Goal: Task Accomplishment & Management: Manage account settings

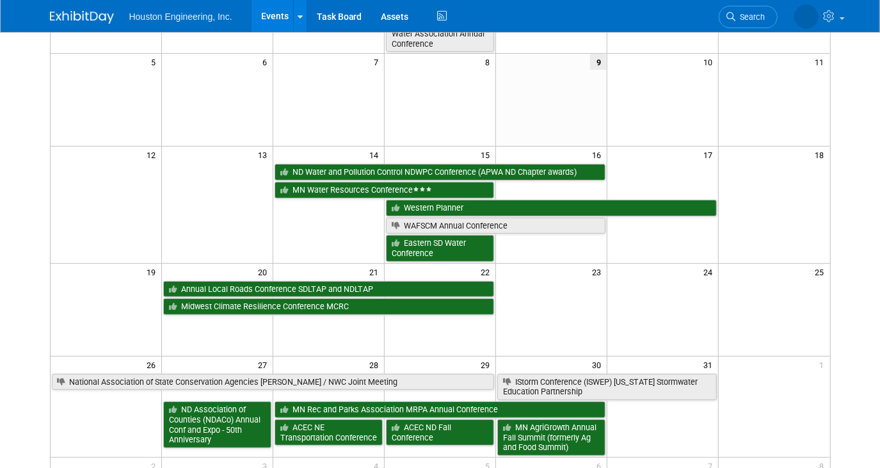
scroll to position [291, 0]
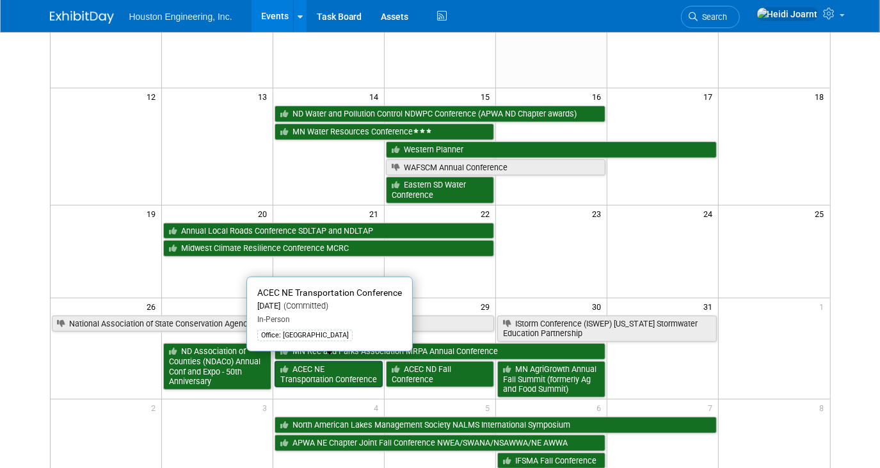
click at [320, 372] on link "ACEC NE Transportation Conference" at bounding box center [329, 374] width 108 height 26
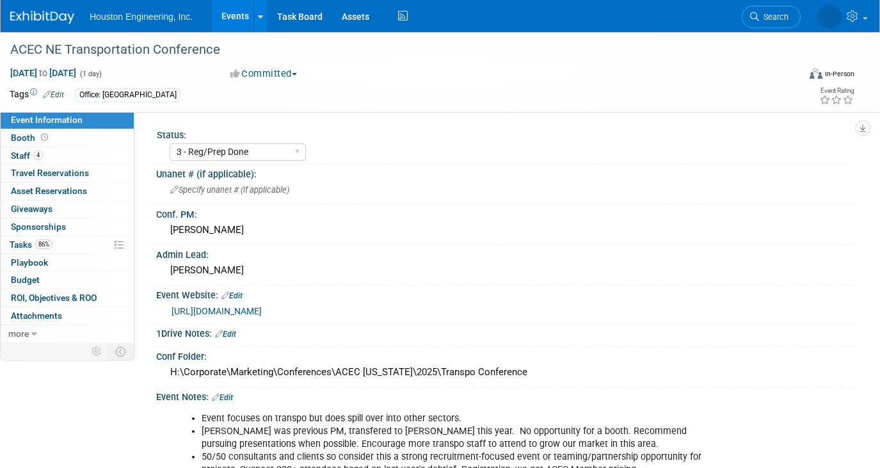
select select "3 - Reg/Prep Done"
select select "No"
select select "Multi-sector/Any/All"
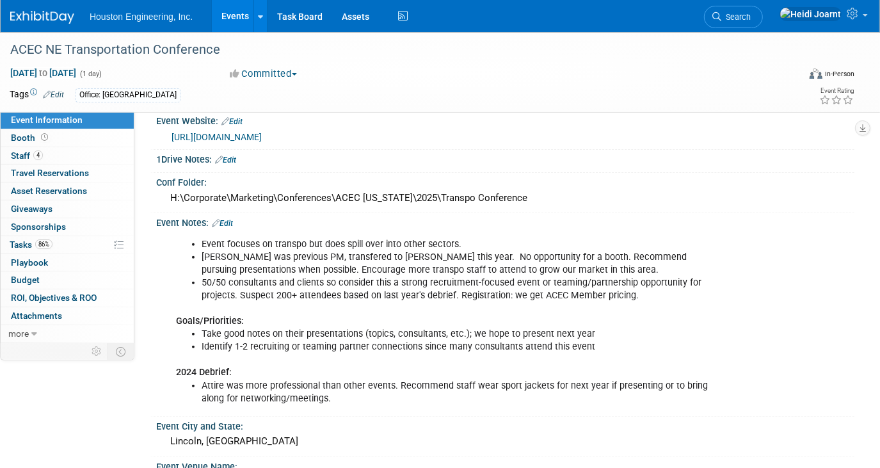
scroll to position [116, 0]
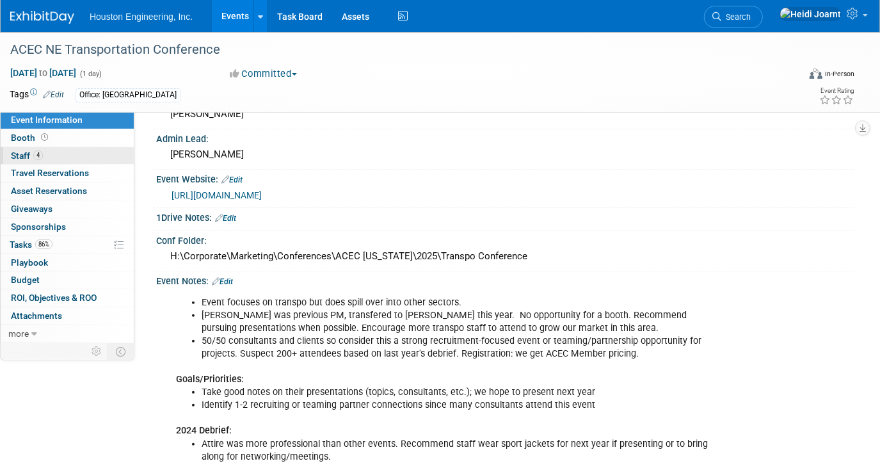
click at [68, 156] on link "4 Staff 4" at bounding box center [67, 155] width 133 height 17
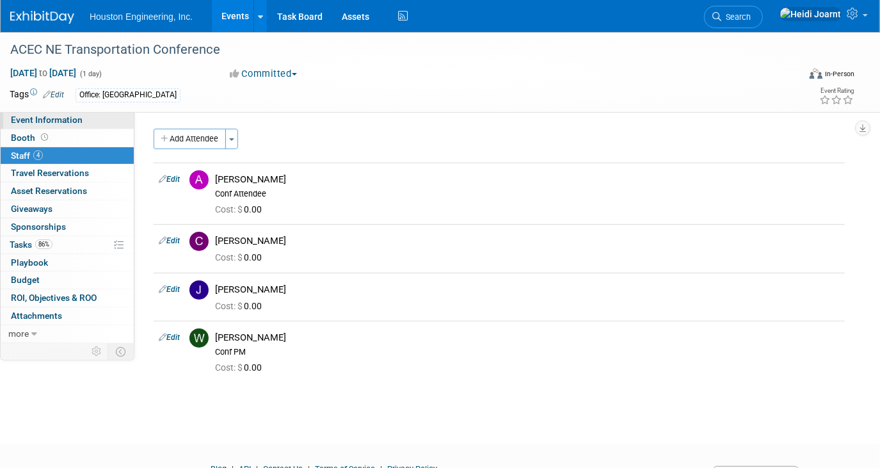
click at [73, 113] on link "Event Information" at bounding box center [67, 119] width 133 height 17
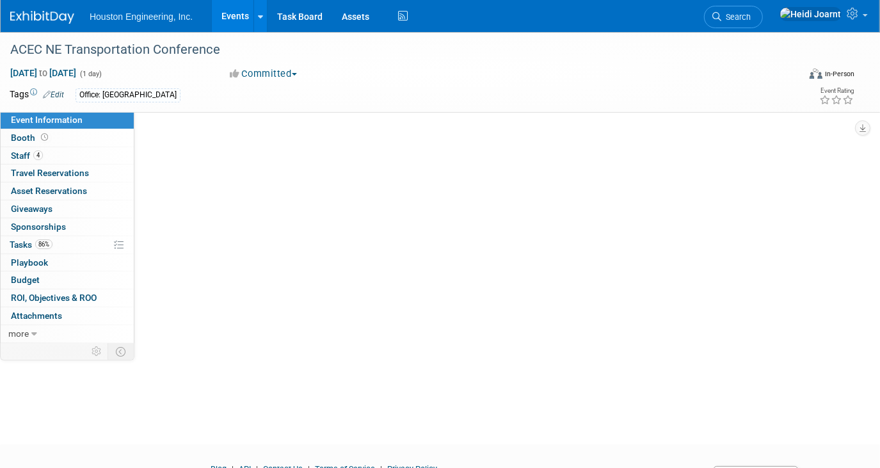
select select "3 - Reg/Prep Done"
select select "No"
select select "Multi-sector/Any/All"
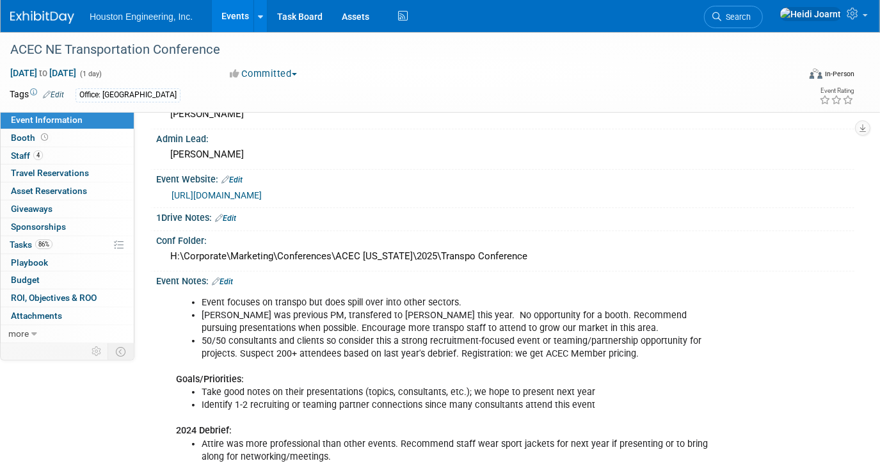
scroll to position [174, 0]
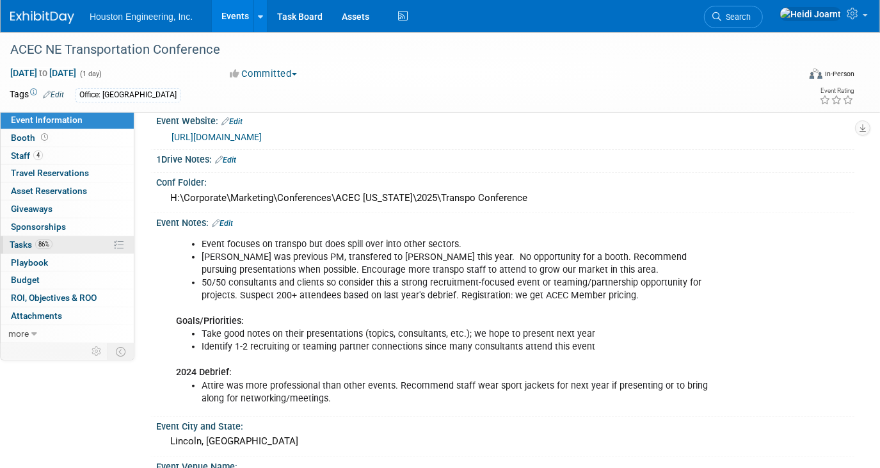
click at [64, 241] on link "86% Tasks 86%" at bounding box center [67, 244] width 133 height 17
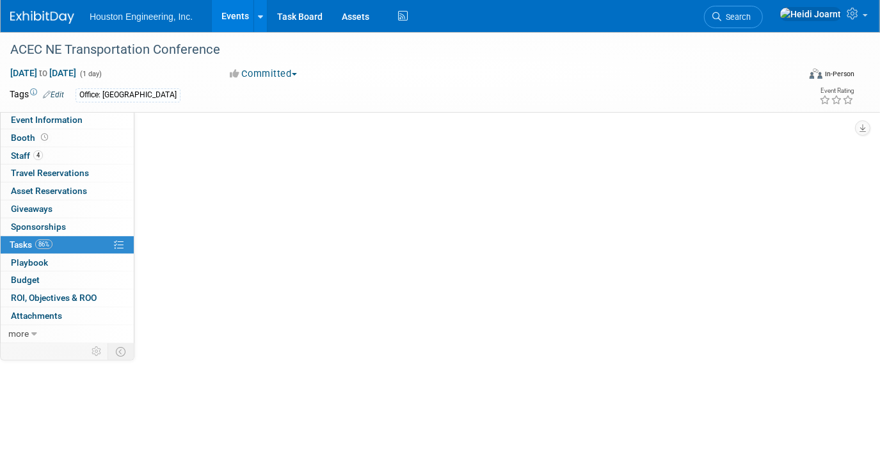
scroll to position [0, 0]
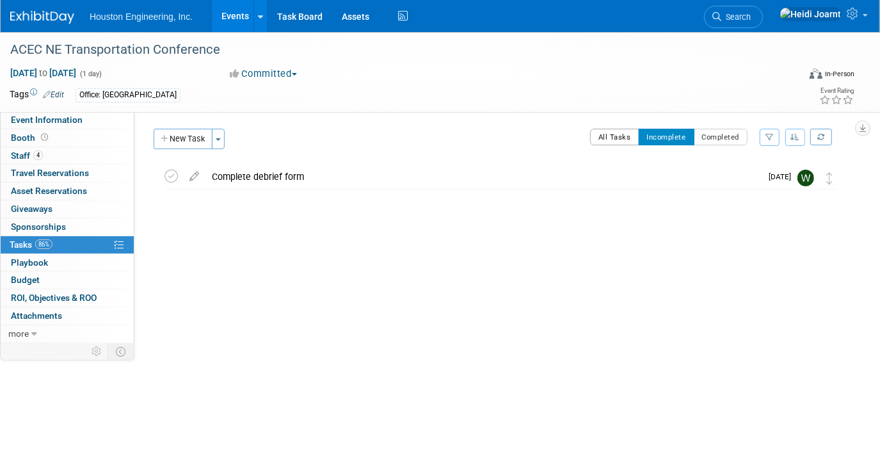
click at [606, 140] on button "All Tasks" at bounding box center [614, 137] width 49 height 17
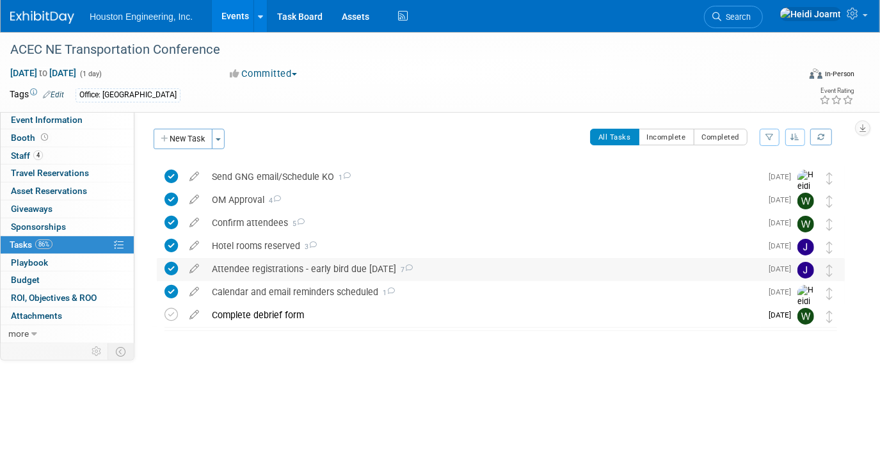
click at [481, 264] on div "Attendee registrations - early bird due Oct 1 7" at bounding box center [483, 269] width 556 height 22
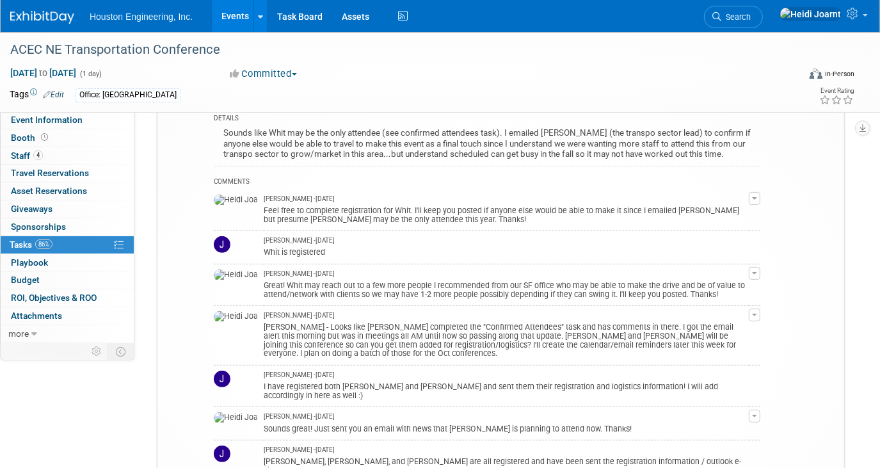
scroll to position [232, 0]
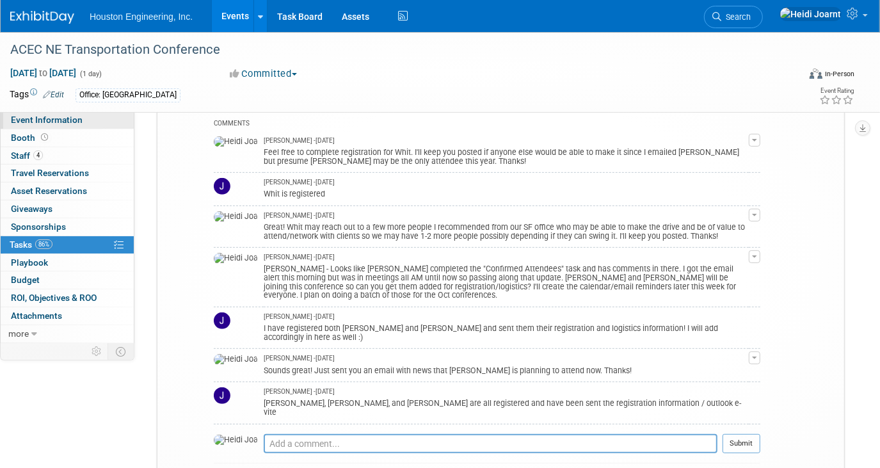
click at [73, 119] on span "Event Information" at bounding box center [47, 120] width 72 height 10
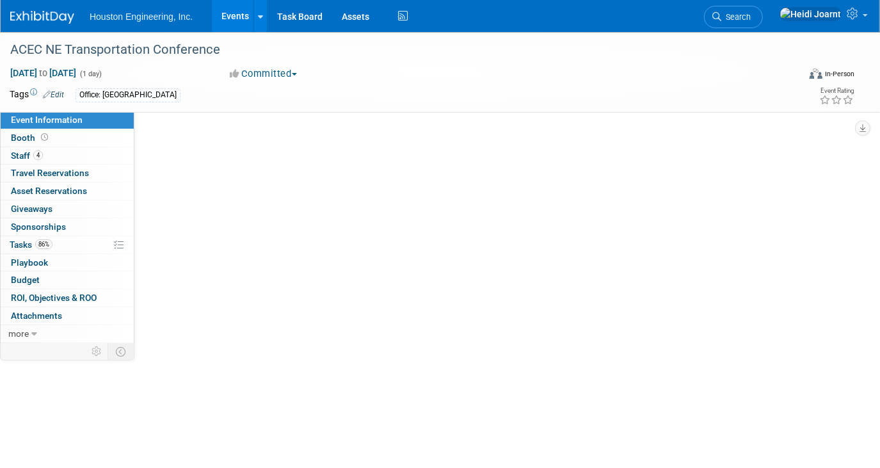
scroll to position [0, 0]
select select "3 - Reg/Prep Done"
select select "No"
select select "Multi-sector/Any/All"
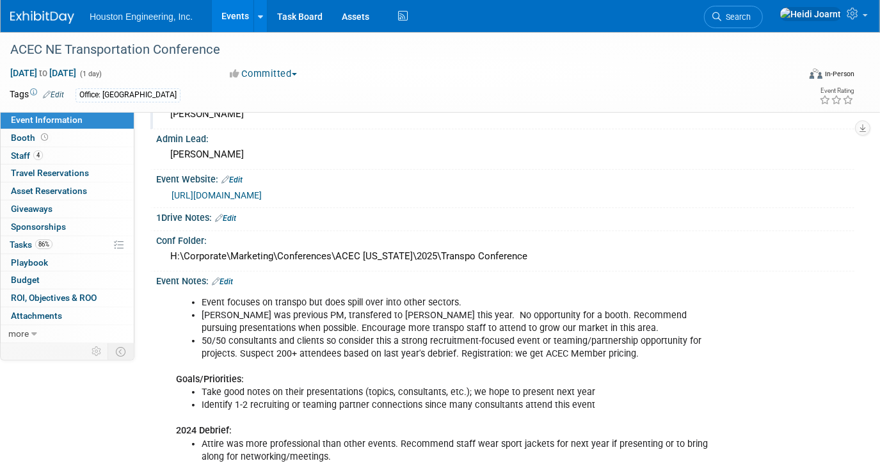
scroll to position [58, 0]
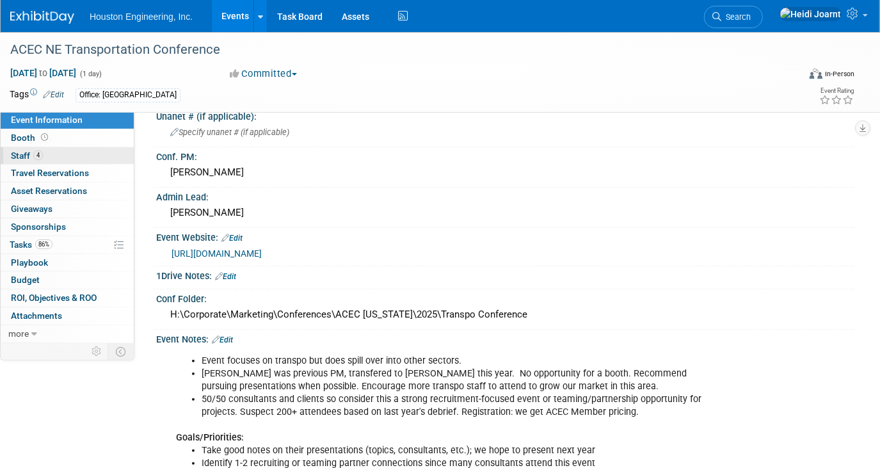
click at [52, 159] on link "4 Staff 4" at bounding box center [67, 155] width 133 height 17
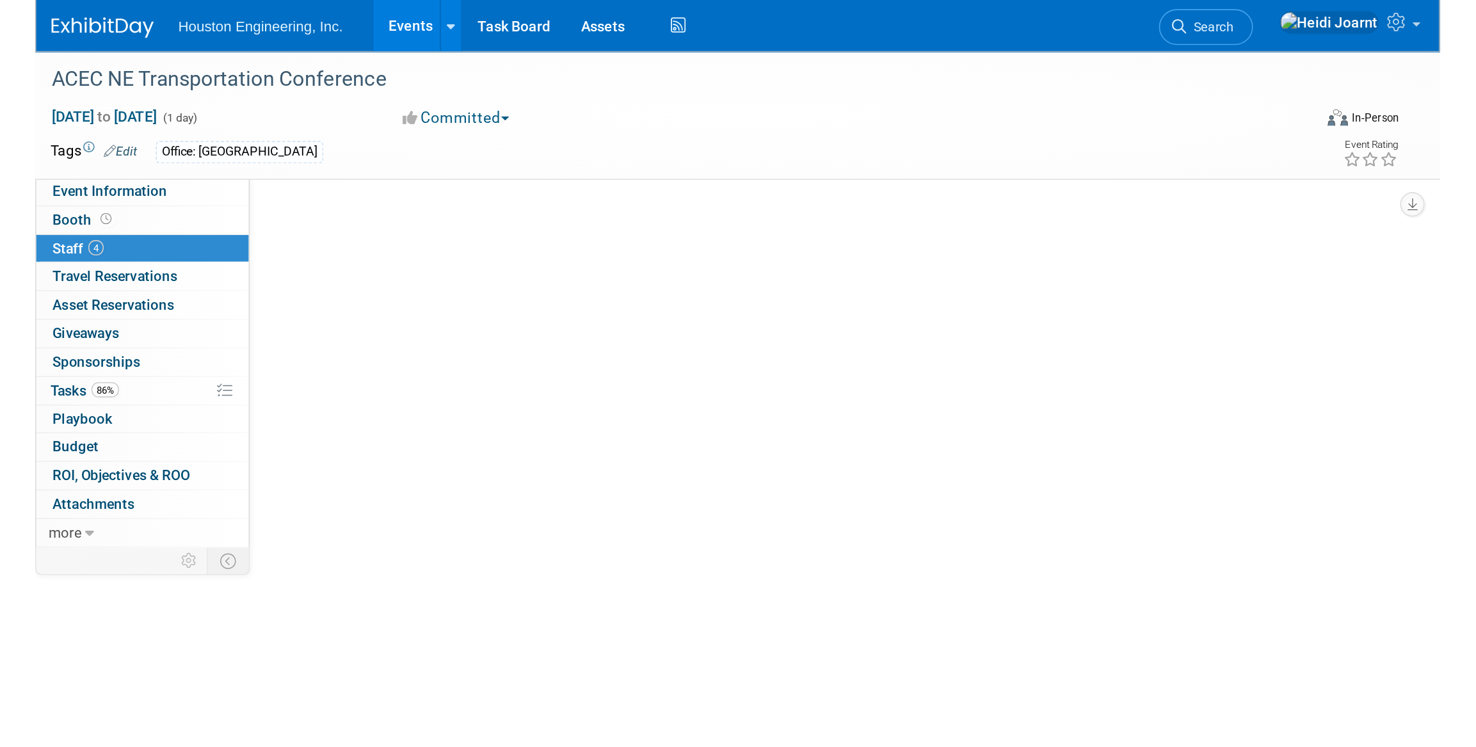
scroll to position [0, 0]
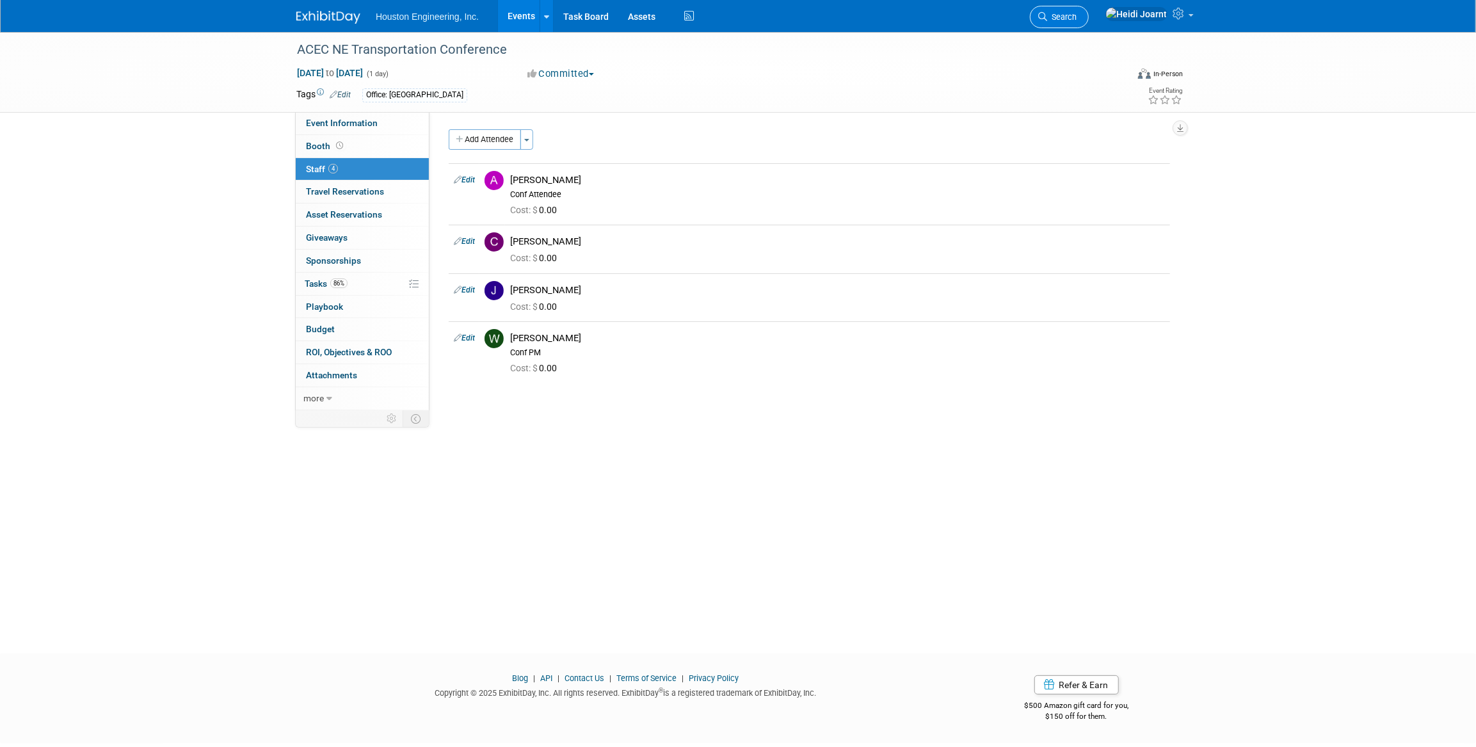
click at [879, 22] on link "Search" at bounding box center [1059, 17] width 59 height 22
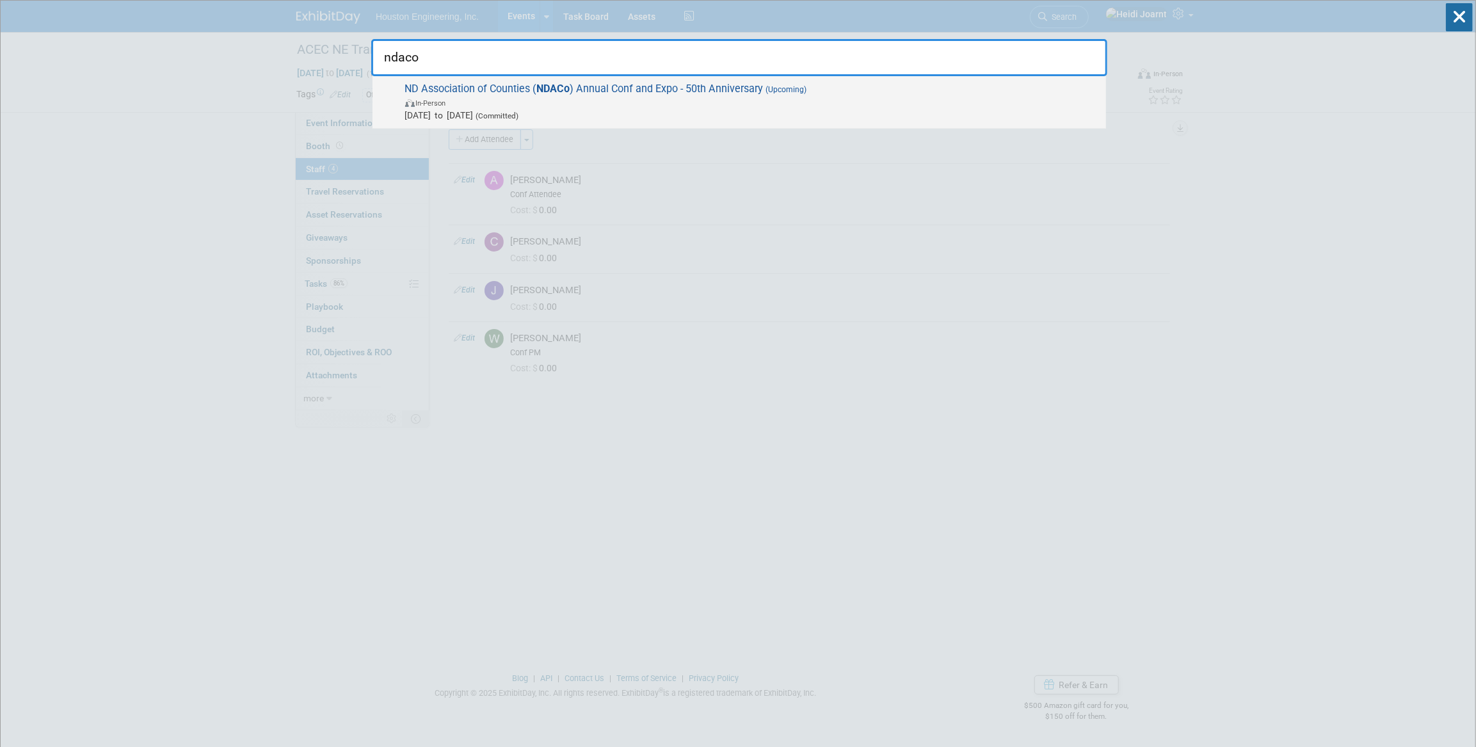
type input "ndaco"
click at [707, 98] on span "In-Person" at bounding box center [752, 102] width 694 height 13
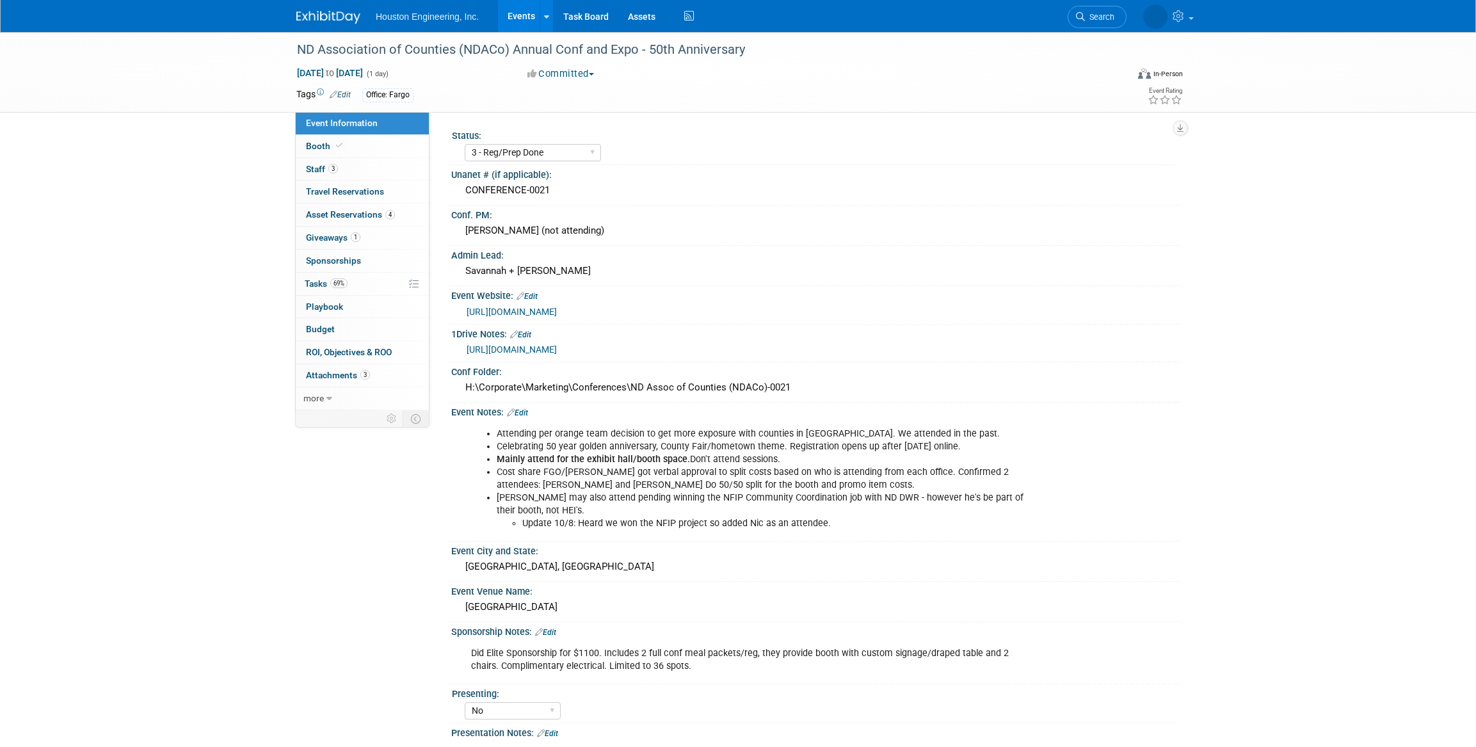
select select "3 - Reg/Prep Done"
select select "No"
select select "Transportation"
click at [365, 169] on link "3 Staff 3" at bounding box center [362, 169] width 133 height 22
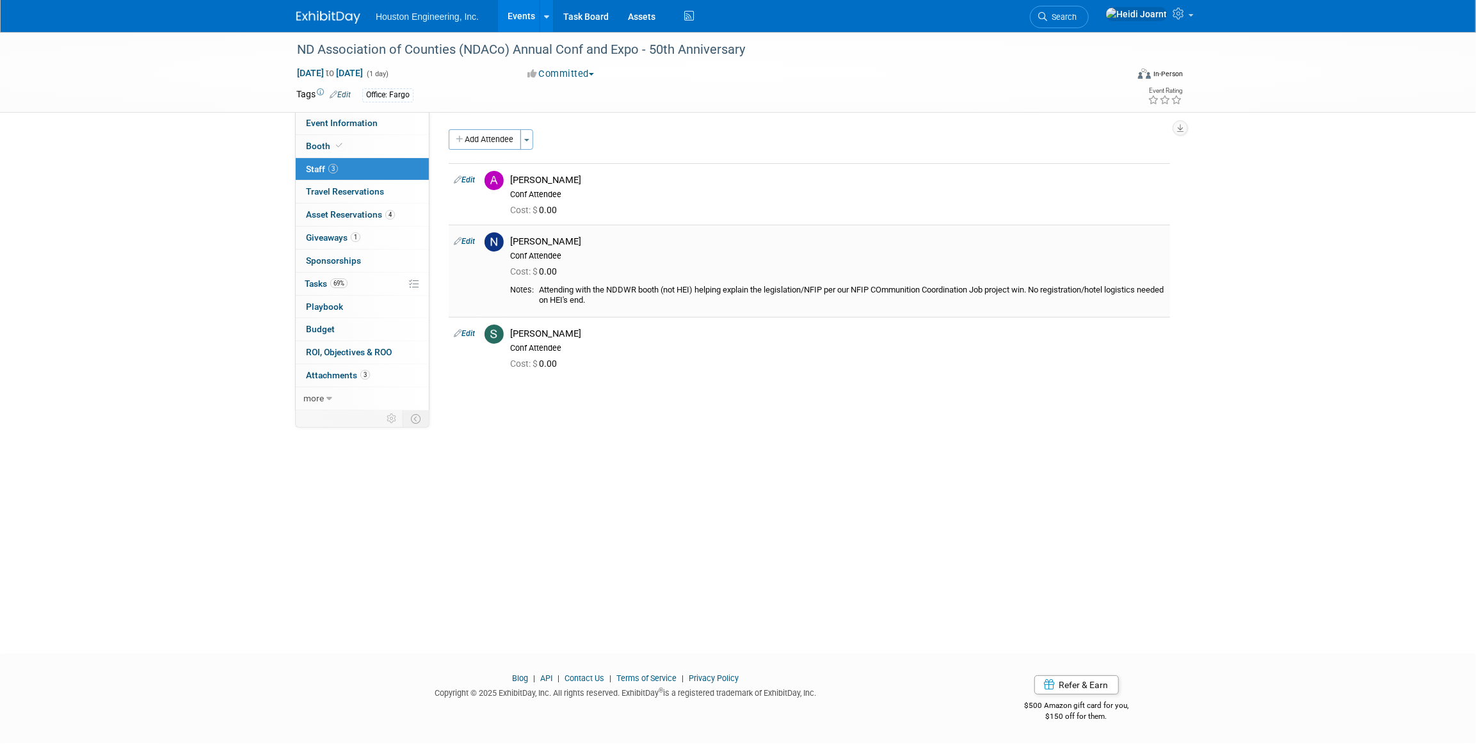
click at [470, 243] on link "Edit" at bounding box center [464, 241] width 21 height 9
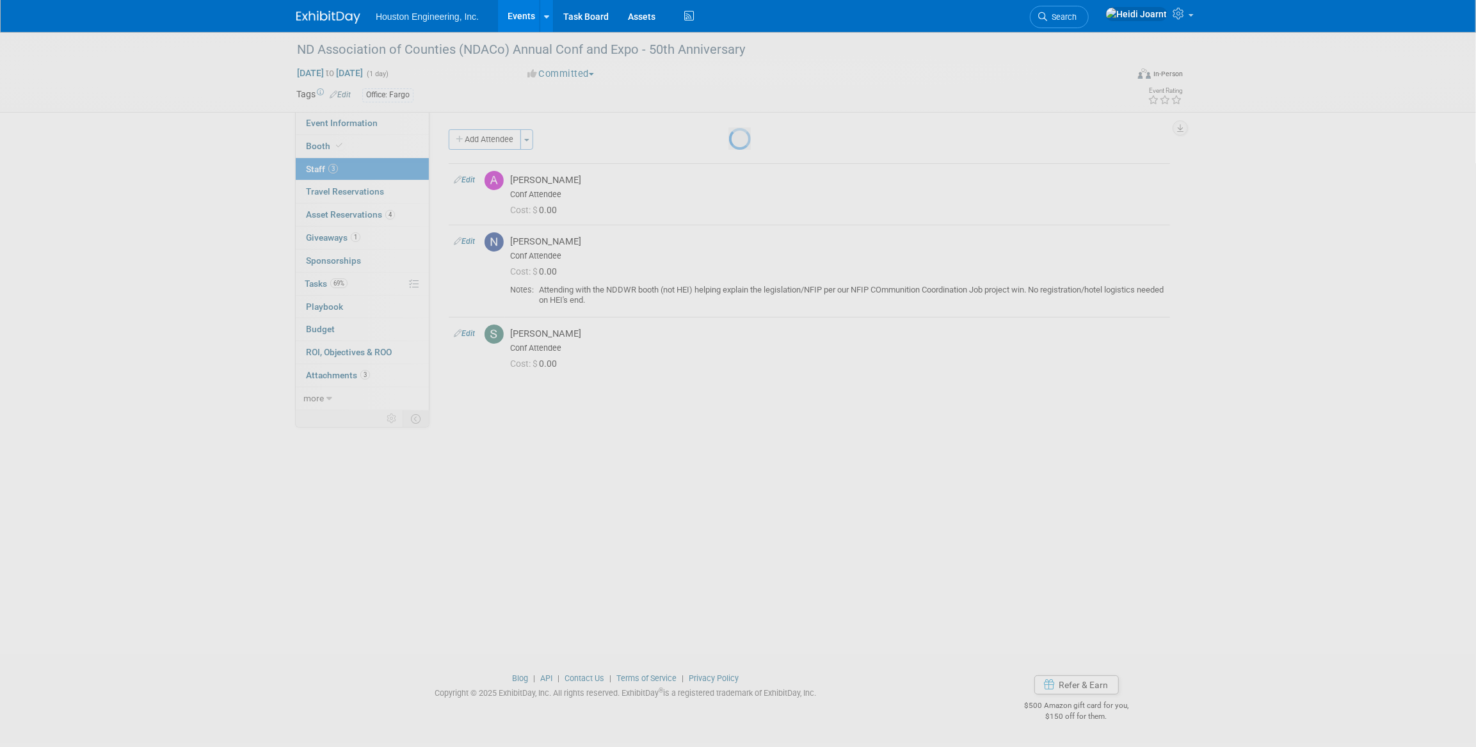
select select "11581364-394a-456b-9f8b-5c7dfe5bd3b9"
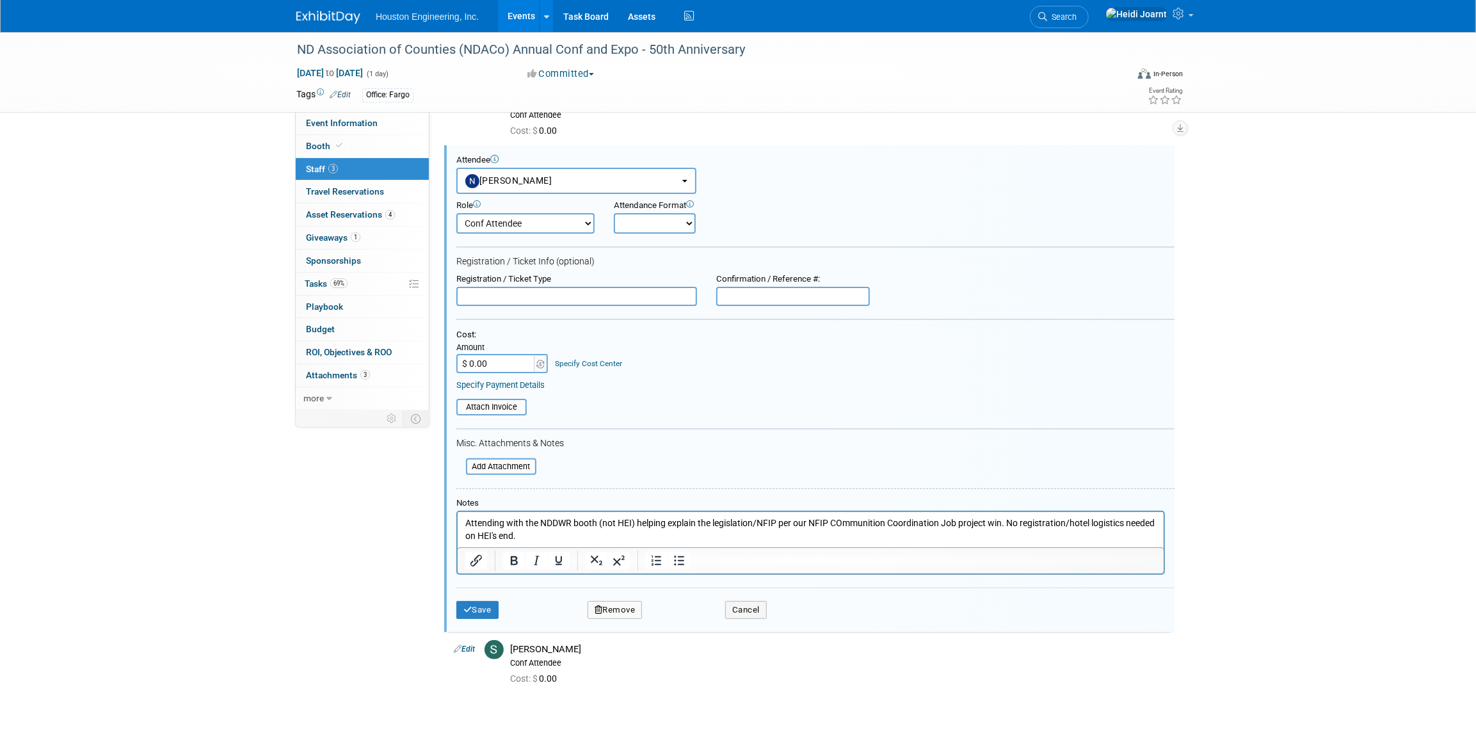
drag, startPoint x: 560, startPoint y: 536, endPoint x: 1007, endPoint y: 517, distance: 447.2
click at [1007, 517] on p "Attending with the NDDWR booth (not HEI) helping explain the legislation/NFIP p…" at bounding box center [810, 529] width 691 height 25
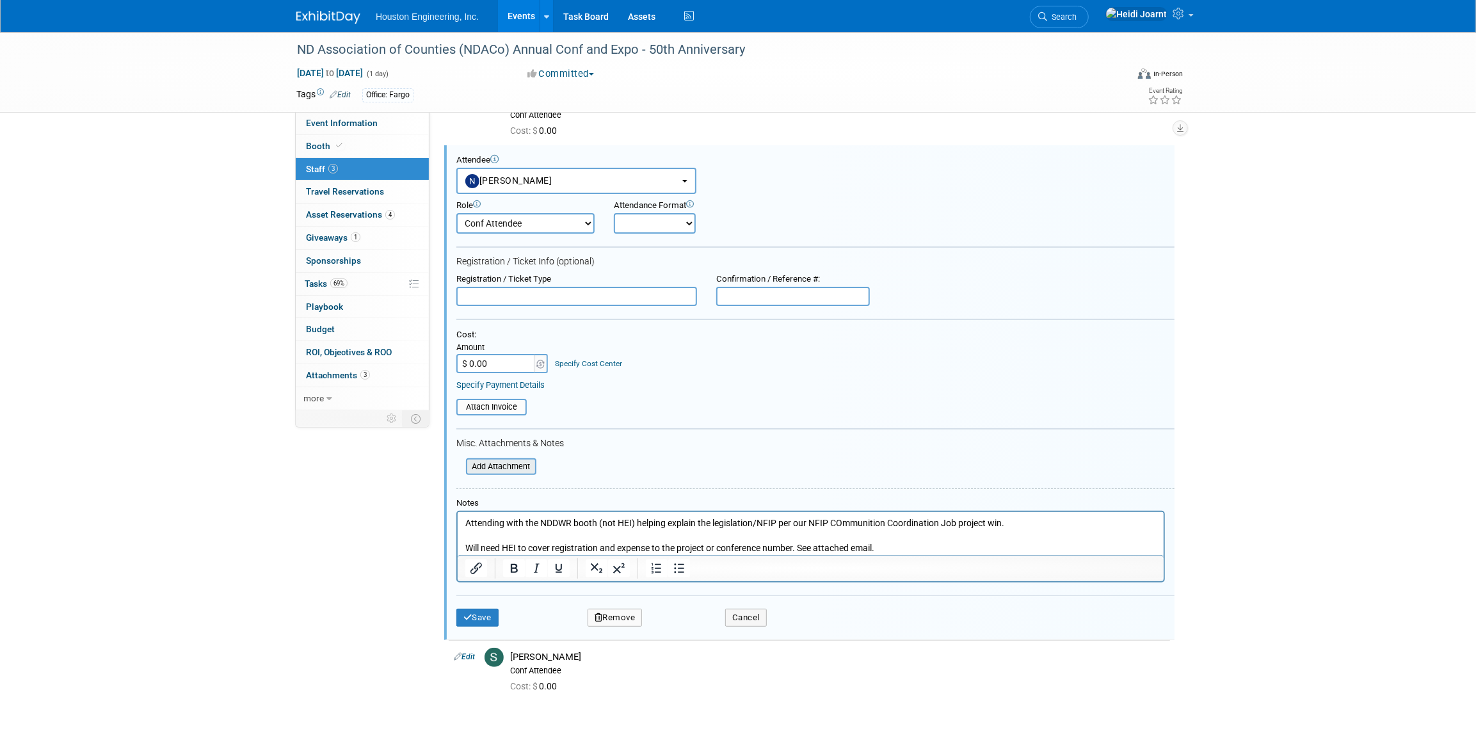
click at [515, 465] on input "file" at bounding box center [459, 467] width 152 height 14
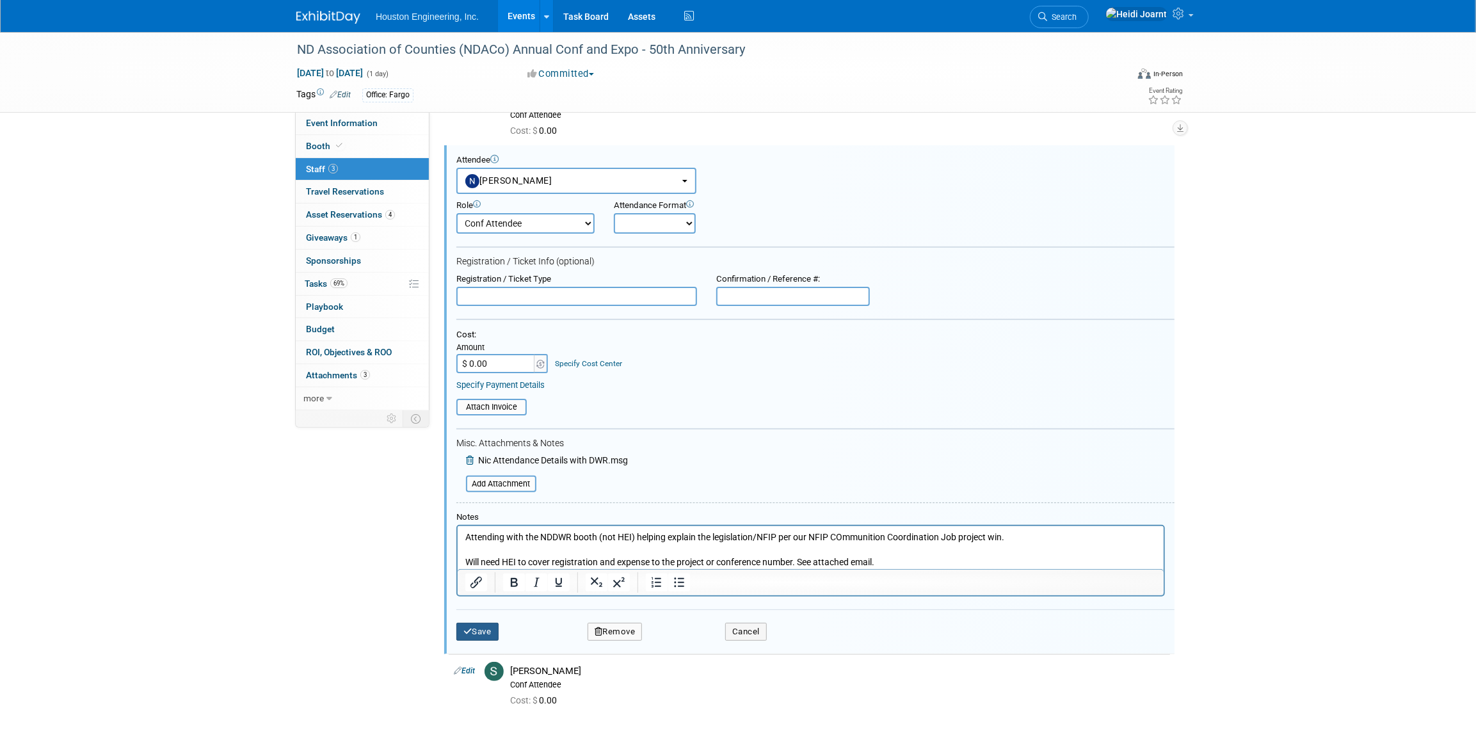
click at [480, 629] on button "Save" at bounding box center [477, 632] width 42 height 18
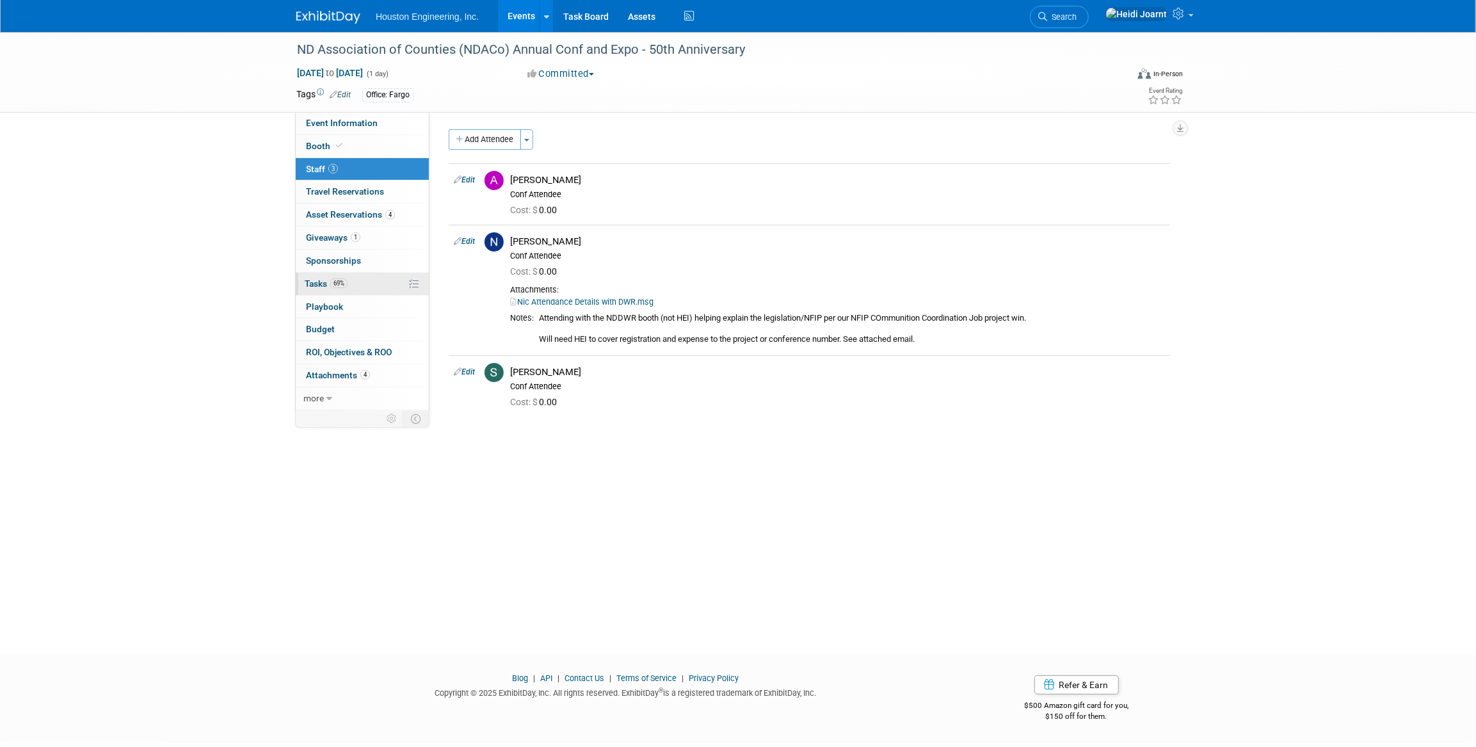
click at [343, 278] on span "Tasks 69%" at bounding box center [326, 283] width 43 height 10
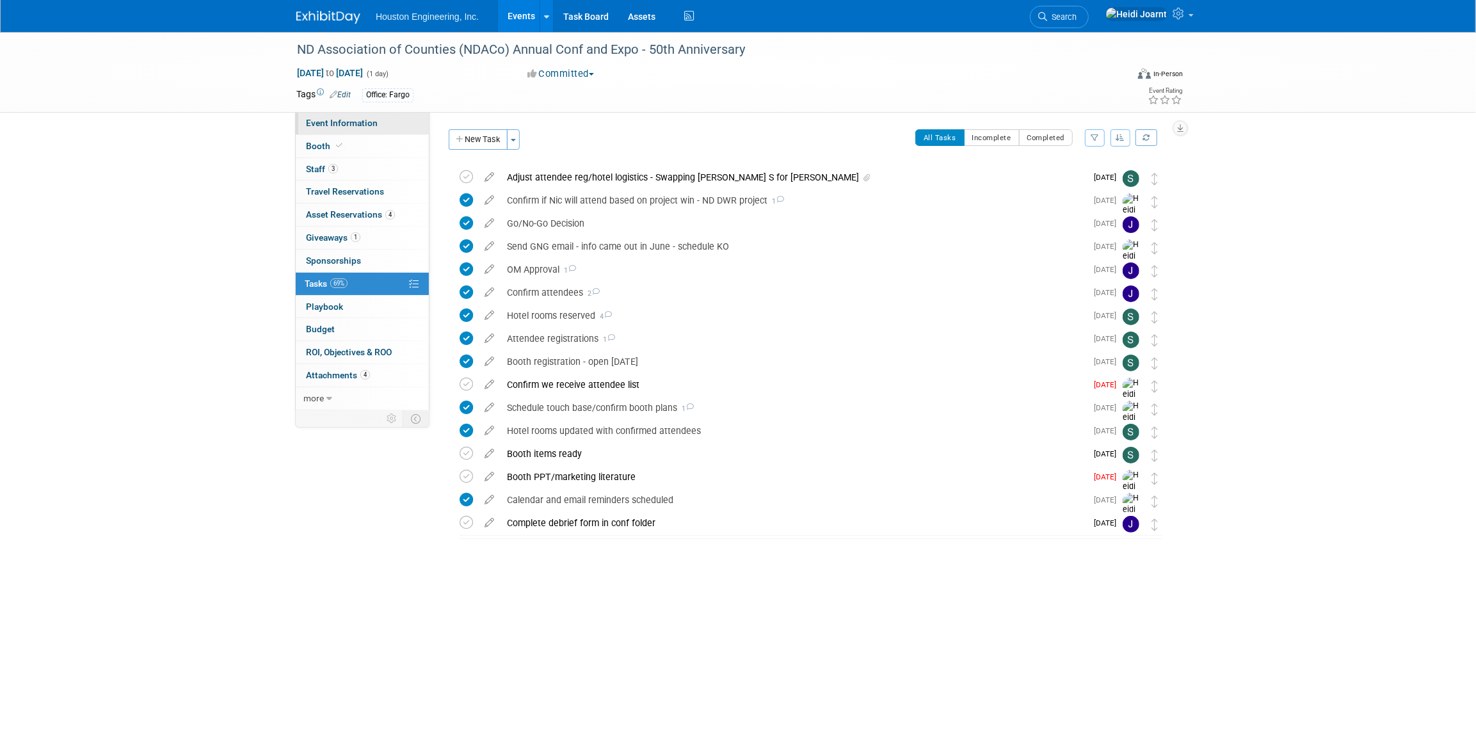
click at [347, 127] on span "Event Information" at bounding box center [342, 123] width 72 height 10
select select "3 - Reg/Prep Done"
select select "No"
select select "Transportation"
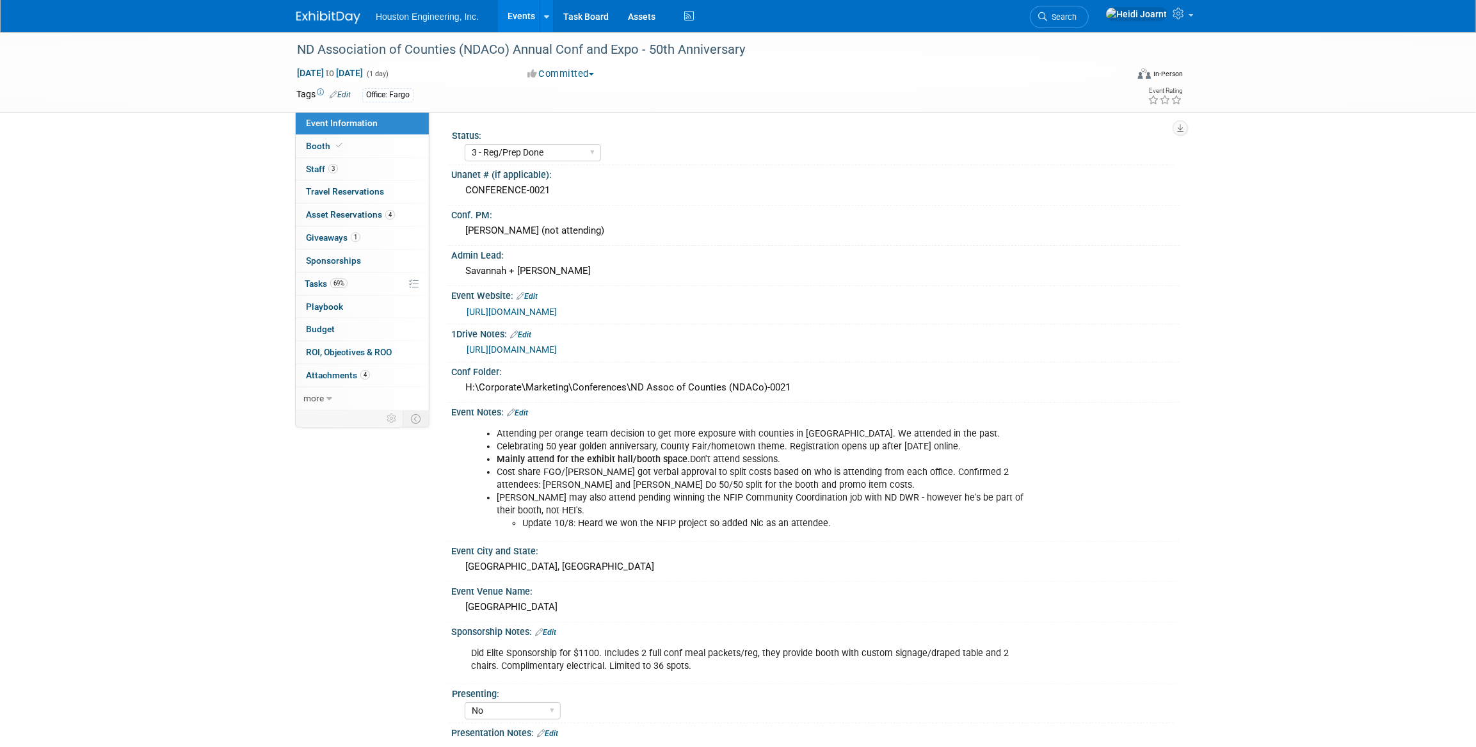
click at [527, 412] on link "Edit" at bounding box center [517, 412] width 21 height 9
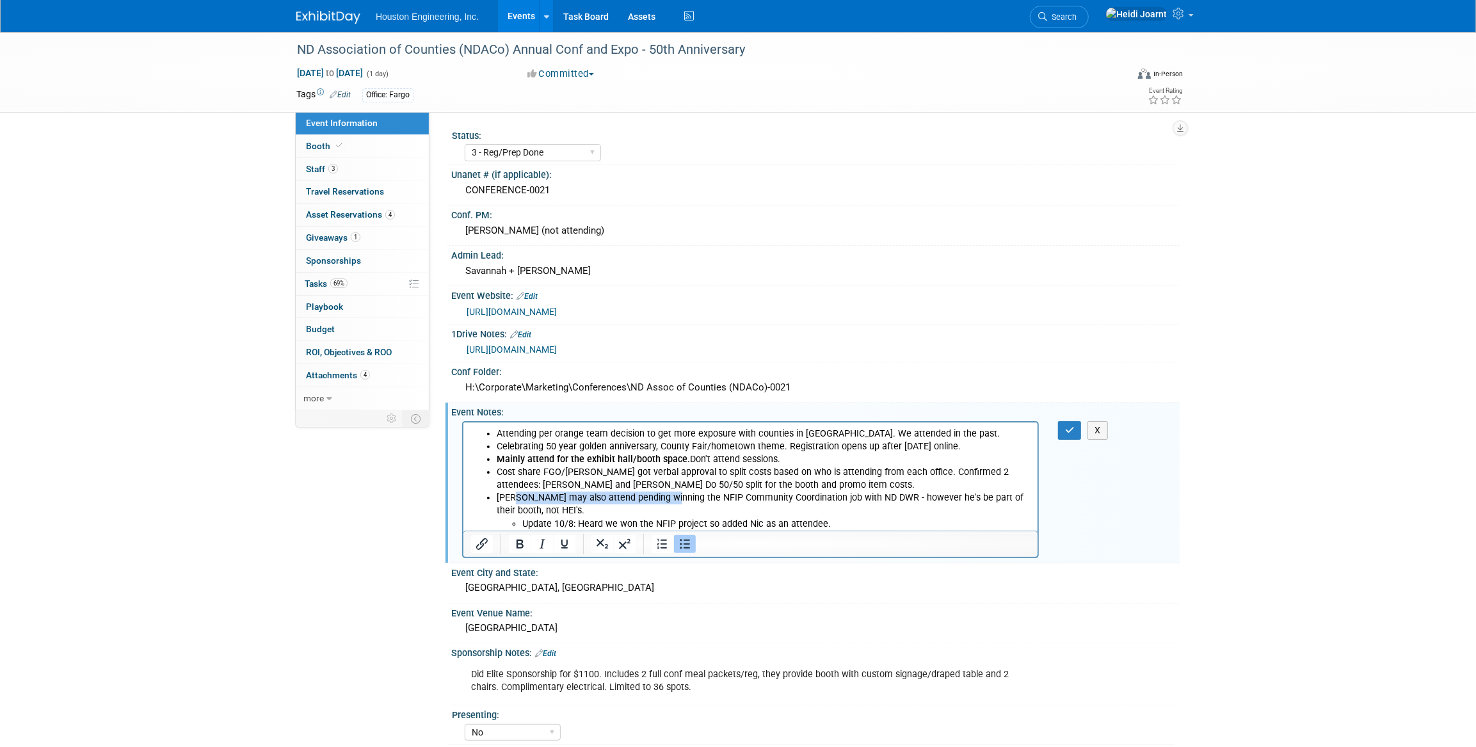
drag, startPoint x: 515, startPoint y: 499, endPoint x: 662, endPoint y: 495, distance: 147.9
click at [662, 495] on li "Nic may also attend pending winning the NFIP Community Coordination job with ND…" at bounding box center [763, 510] width 534 height 38
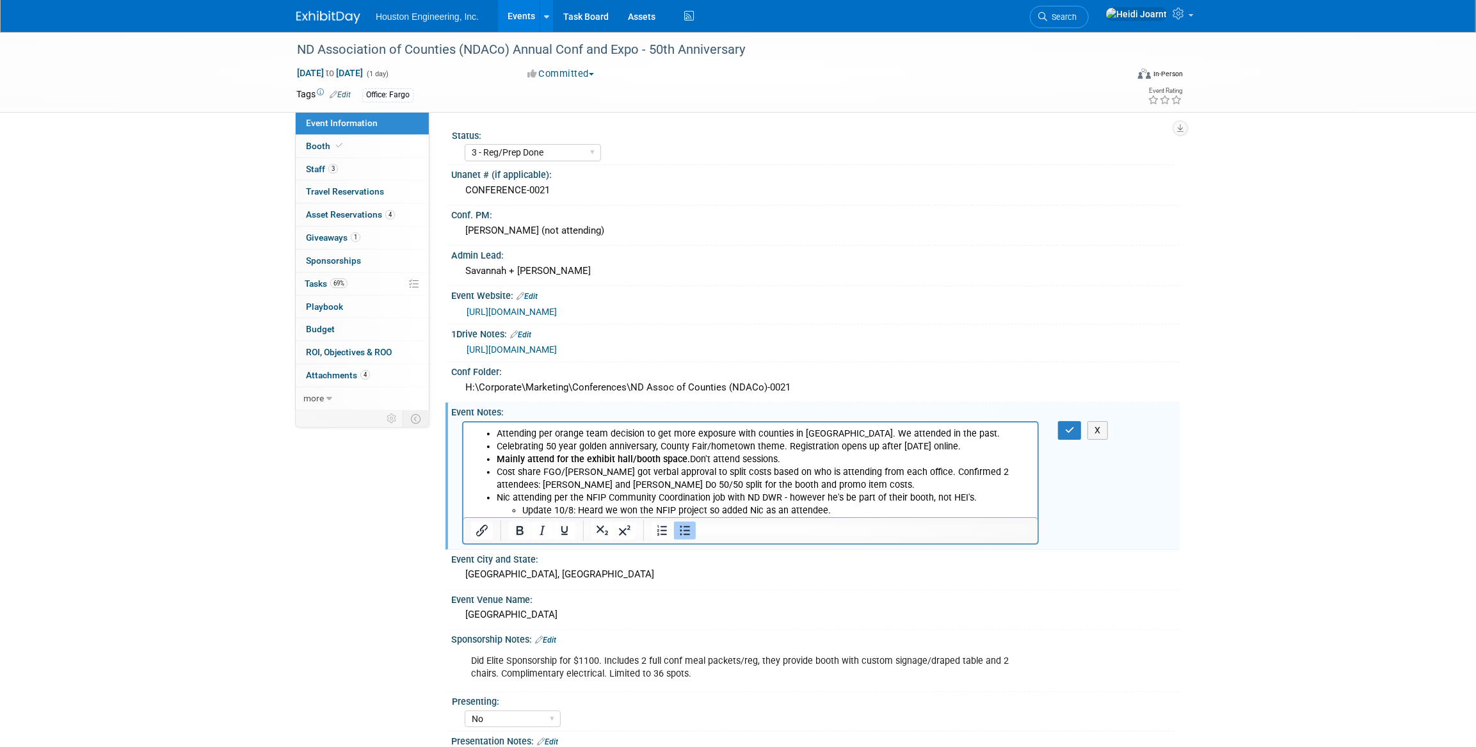
drag, startPoint x: 842, startPoint y: 511, endPoint x: 525, endPoint y: 513, distance: 316.9
click at [525, 513] on li "Update 10/8: Heard we won the NFIP project so added Nic as an attendee." at bounding box center [776, 510] width 508 height 13
click at [496, 497] on li "Nic attending per the NFIP Community Coordination job with ND DWR - however he'…" at bounding box center [763, 504] width 534 height 26
drag, startPoint x: 837, startPoint y: 499, endPoint x: 1028, endPoint y: 497, distance: 191.4
click at [1028, 497] on li "10/8 Update: Nic attending per the NFIP Community Coordination job with ND DWR …" at bounding box center [763, 510] width 534 height 38
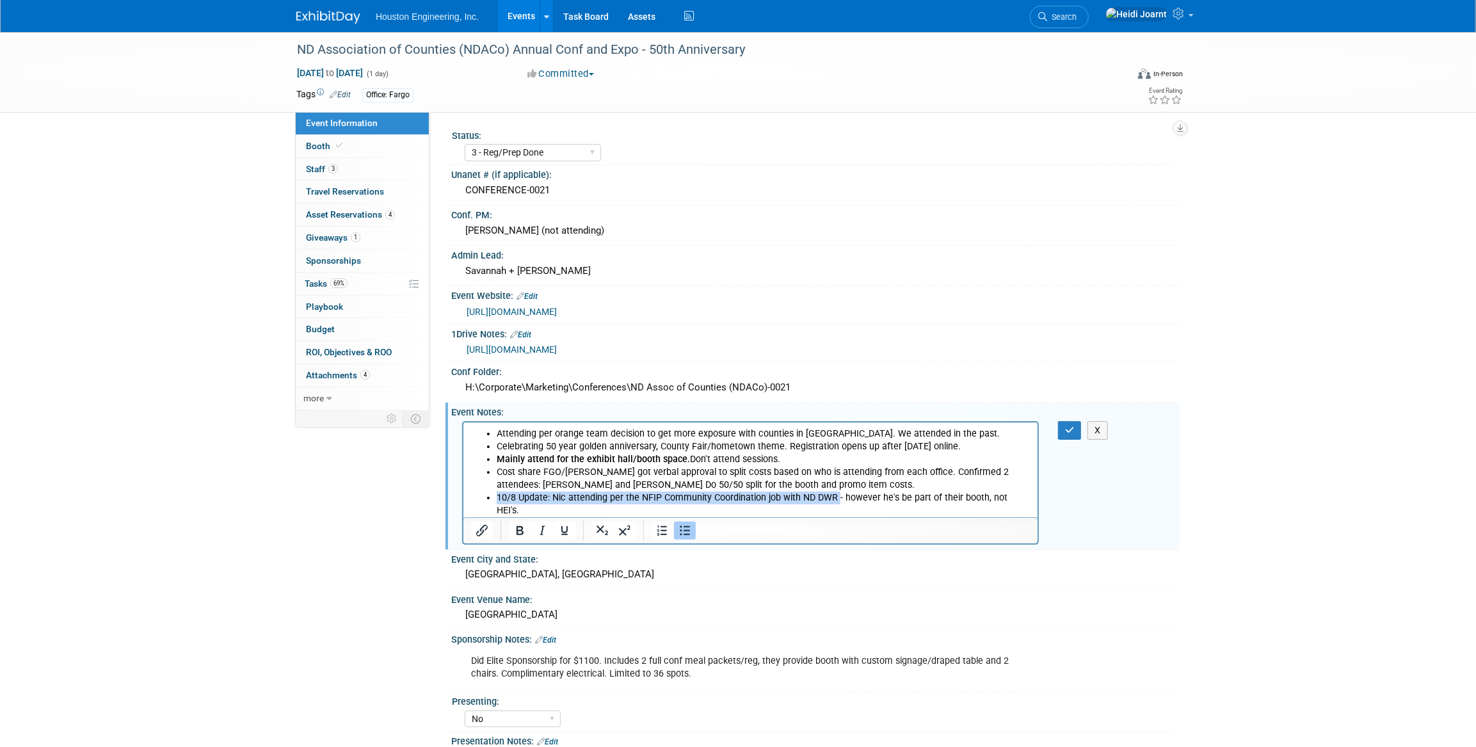
click at [1028, 497] on li "10/8 Update: Nic attending per the NFIP Community Coordination job with ND DWR …" at bounding box center [763, 510] width 534 height 38
drag, startPoint x: 772, startPoint y: 510, endPoint x: 831, endPoint y: 501, distance: 59.7
click at [831, 501] on li "10/8 Update: Nic attending per the NFIP Community Coordination job with ND DWR …" at bounding box center [763, 510] width 534 height 38
click at [1071, 421] on button "button" at bounding box center [1070, 430] width 24 height 19
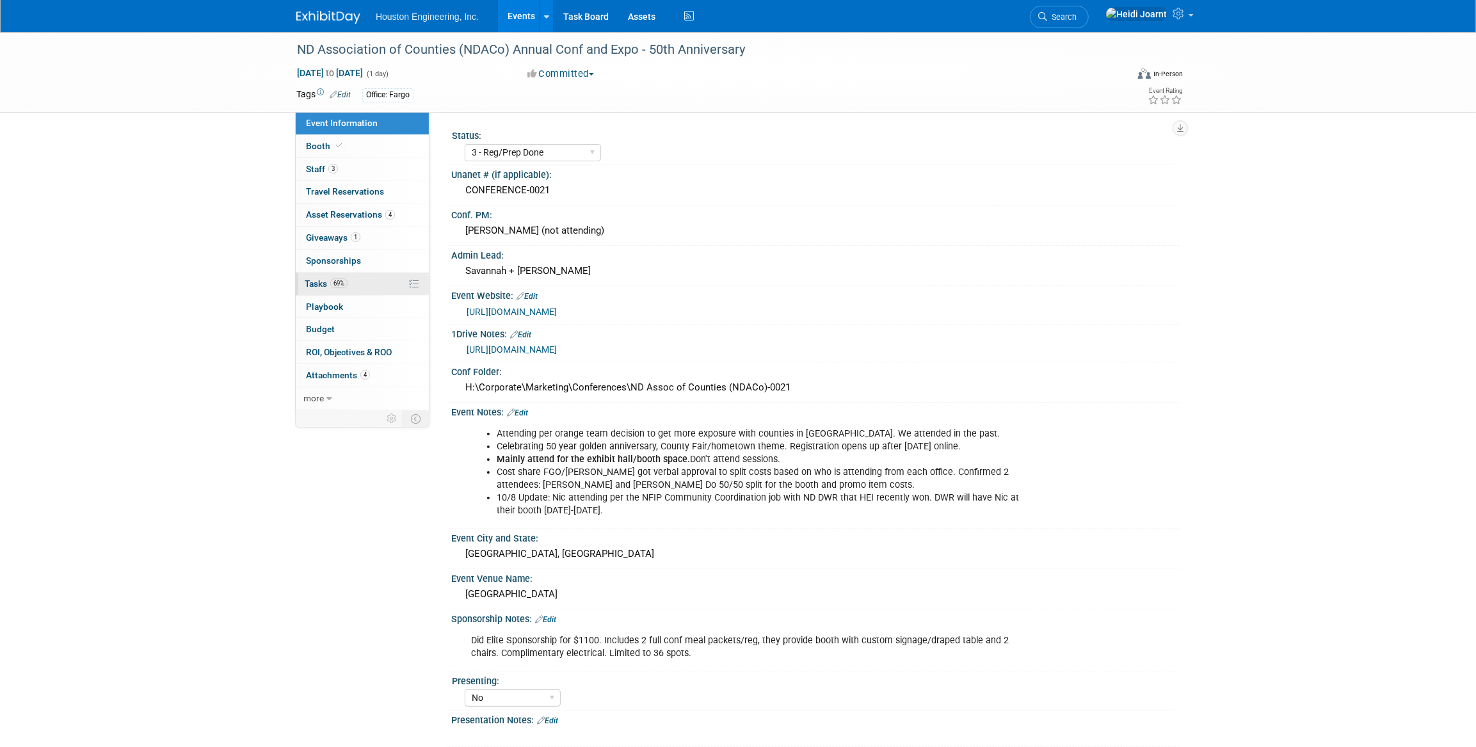
click at [371, 278] on link "69% Tasks 69%" at bounding box center [362, 284] width 133 height 22
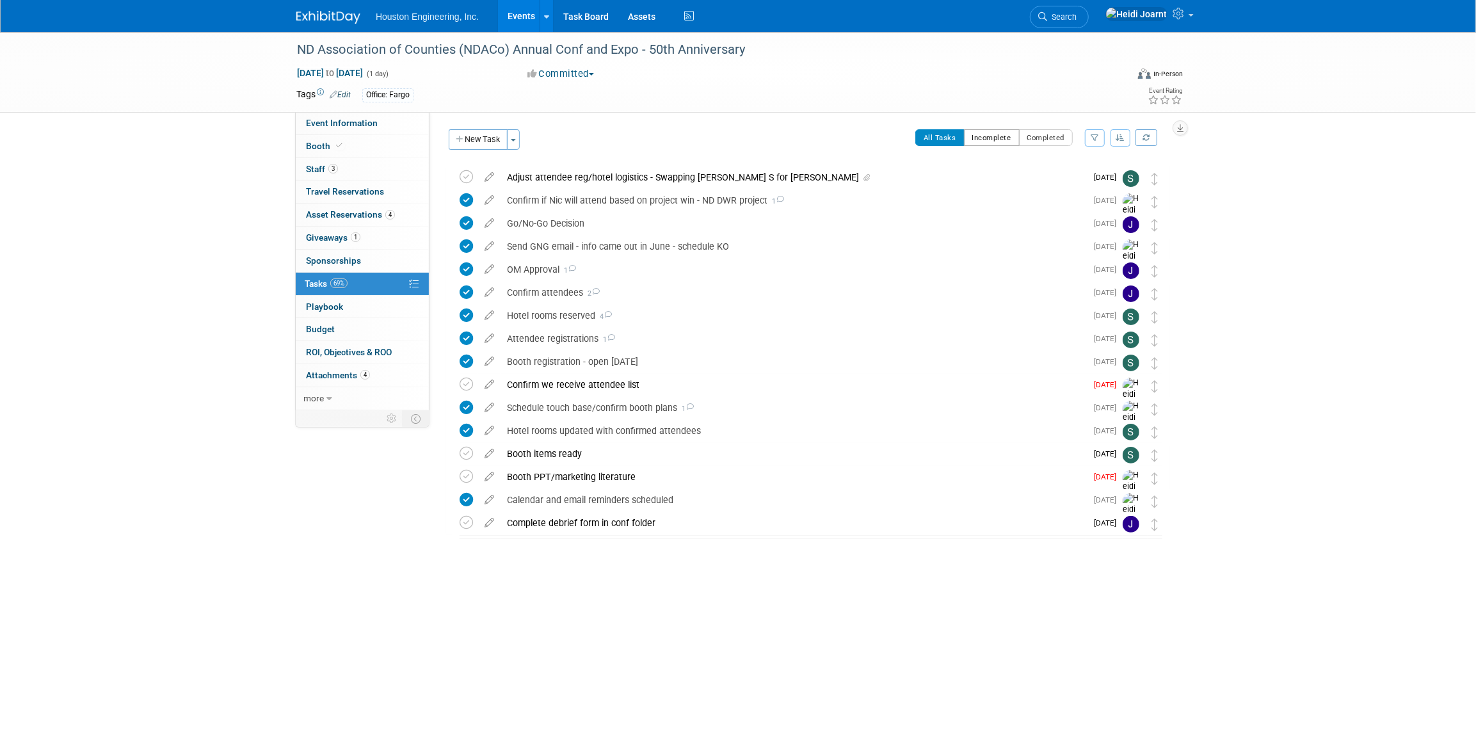
click at [984, 139] on button "Incomplete" at bounding box center [992, 137] width 56 height 17
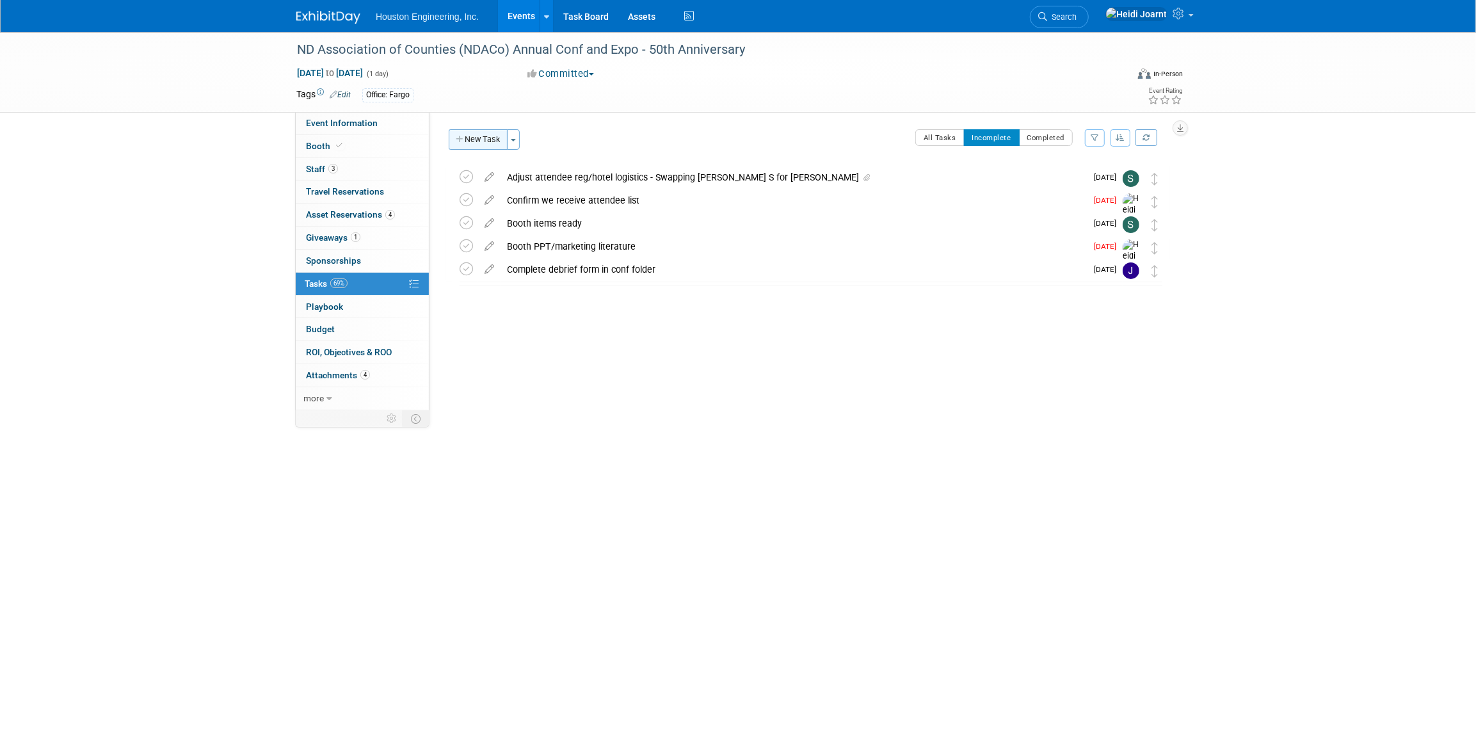
click at [486, 133] on button "New Task" at bounding box center [478, 139] width 59 height 20
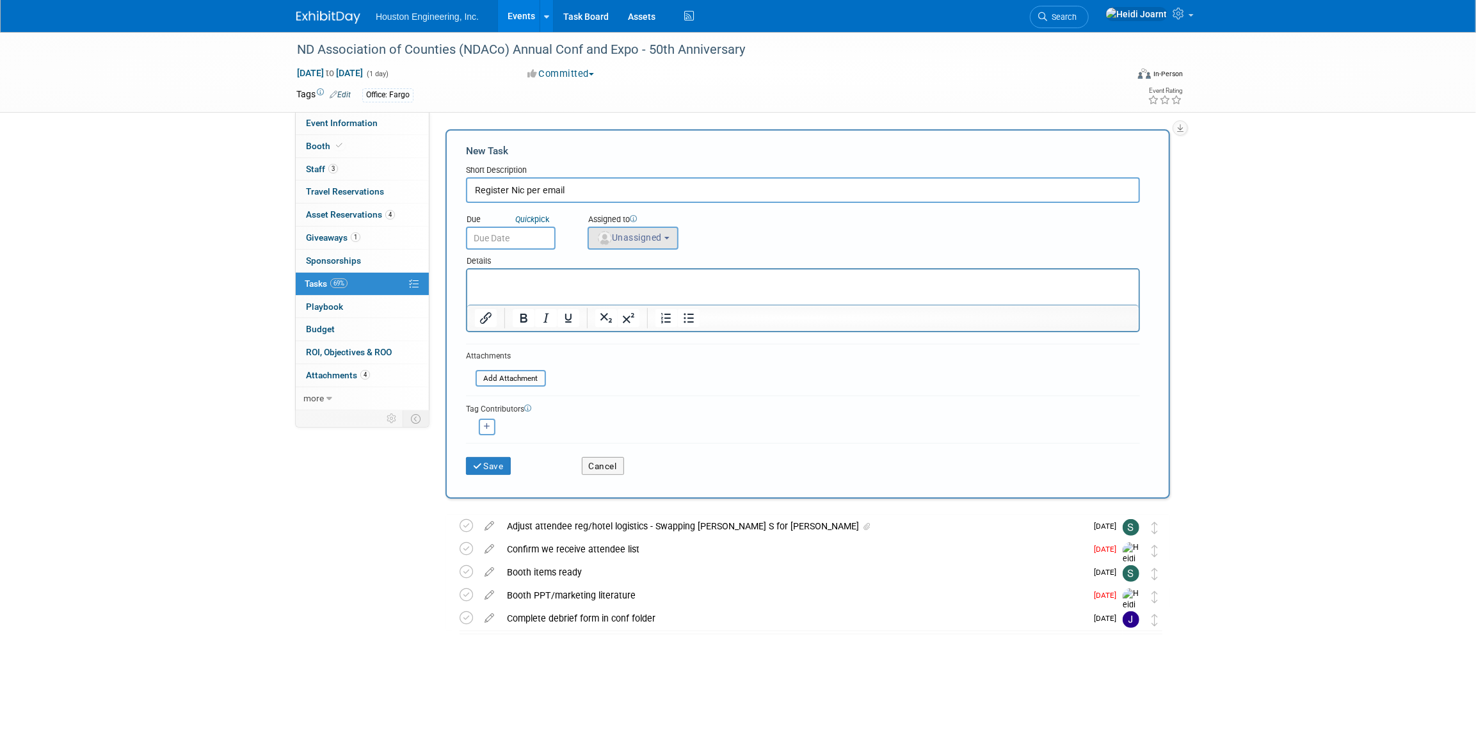
type input "Register Nic per email"
click at [621, 240] on span "Unassigned" at bounding box center [629, 237] width 65 height 10
click at [630, 268] on input "text" at bounding box center [679, 269] width 177 height 22
type input "sava"
click at [637, 296] on label "[PERSON_NAME]" at bounding box center [662, 295] width 134 height 20
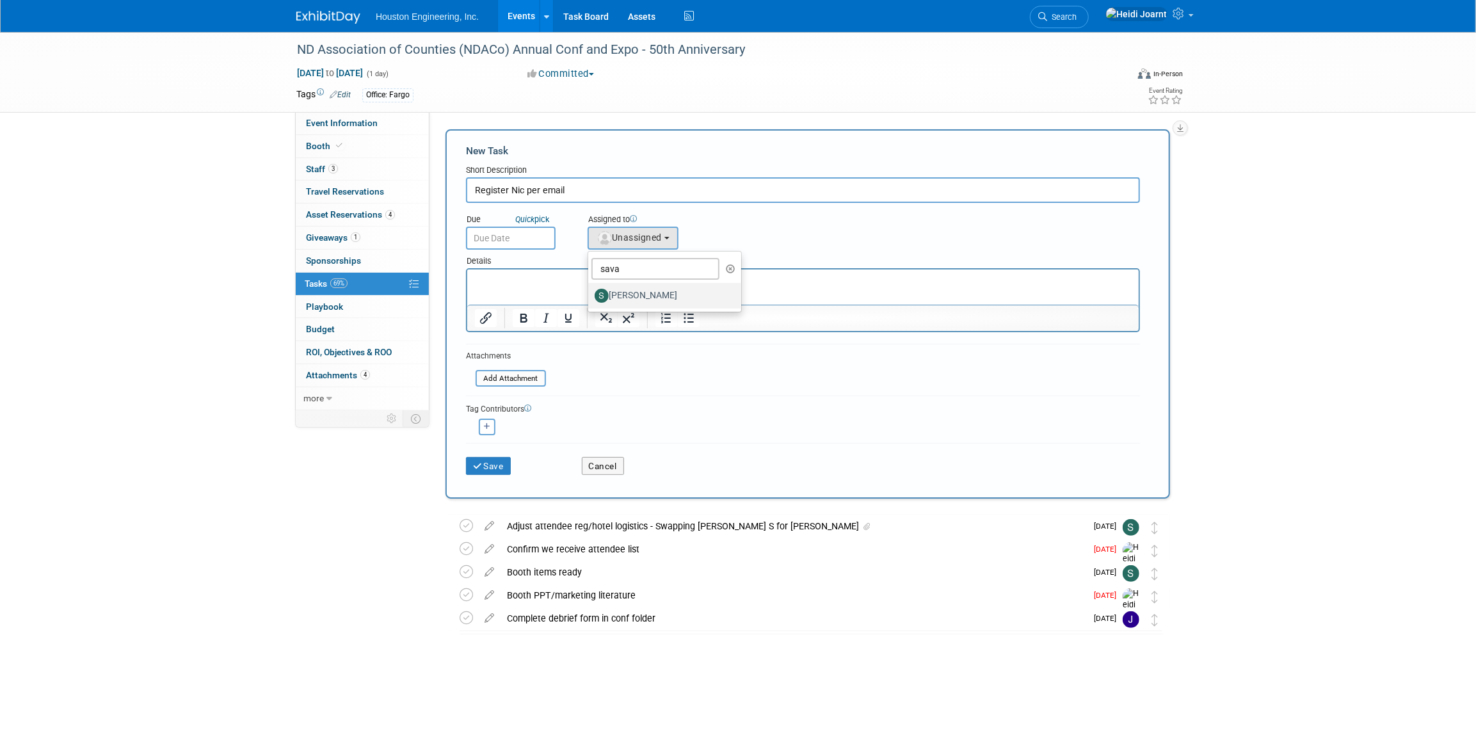
click at [590, 296] on input "[PERSON_NAME]" at bounding box center [586, 294] width 8 height 8
select select "c702a704-28dd-4af3-9315-4f34ebeeff3e"
click at [563, 287] on html at bounding box center [802, 278] width 671 height 18
click at [602, 281] on p "See email sent to group on 10/9. I've updated Nic's attendee info in the "staff…" at bounding box center [802, 281] width 657 height 13
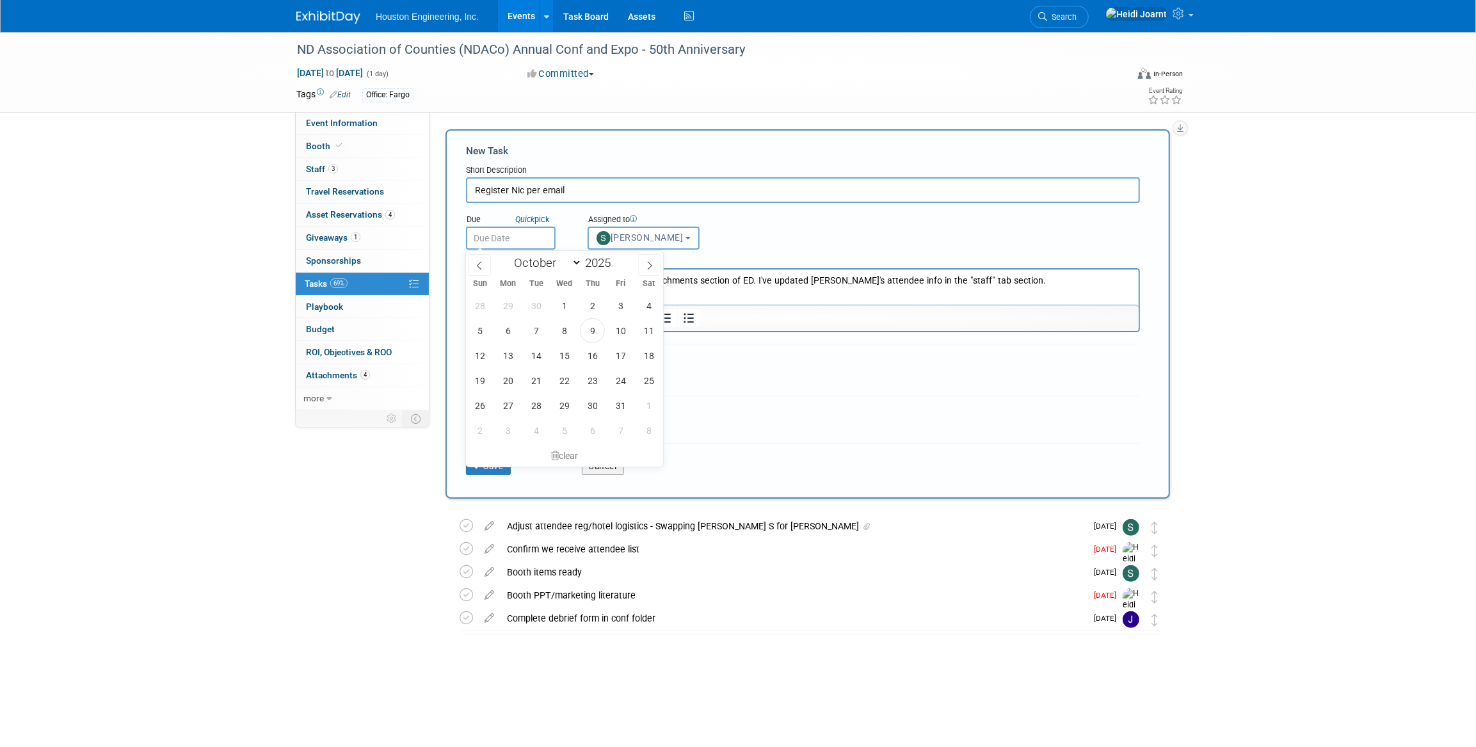
click at [508, 239] on input "text" at bounding box center [511, 238] width 90 height 23
click at [629, 333] on span "10" at bounding box center [620, 330] width 25 height 25
type input "Oct 10, 2025"
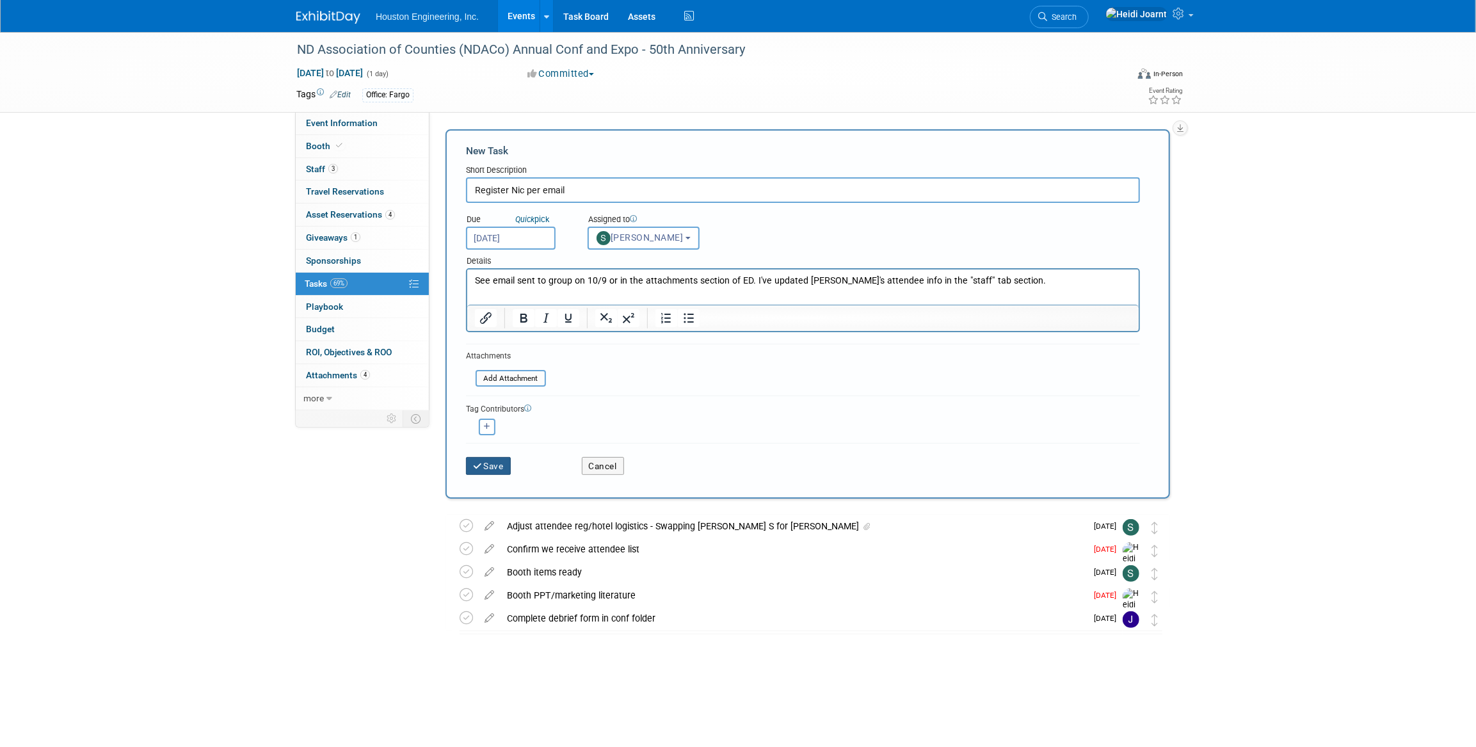
click at [501, 462] on button "Save" at bounding box center [488, 466] width 45 height 18
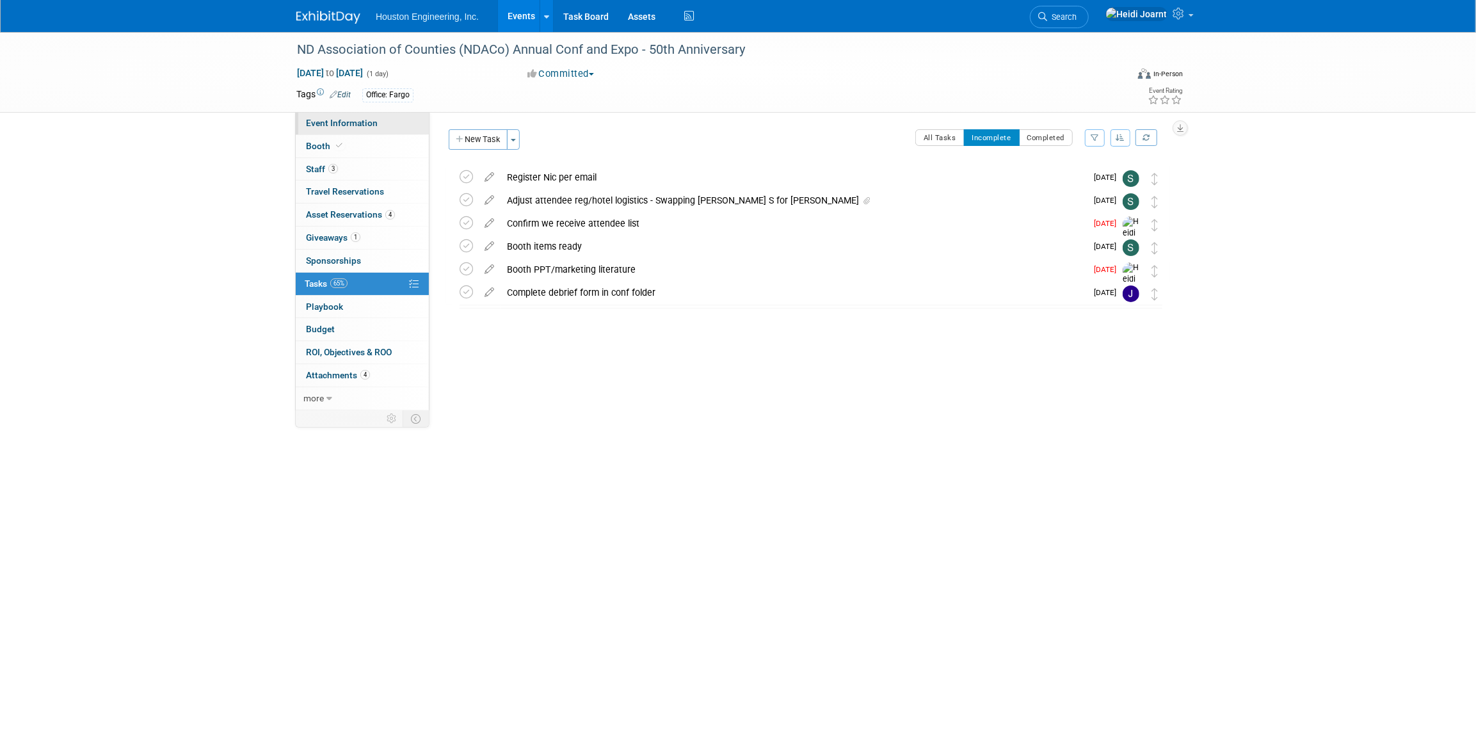
click at [363, 120] on span "Event Information" at bounding box center [342, 123] width 72 height 10
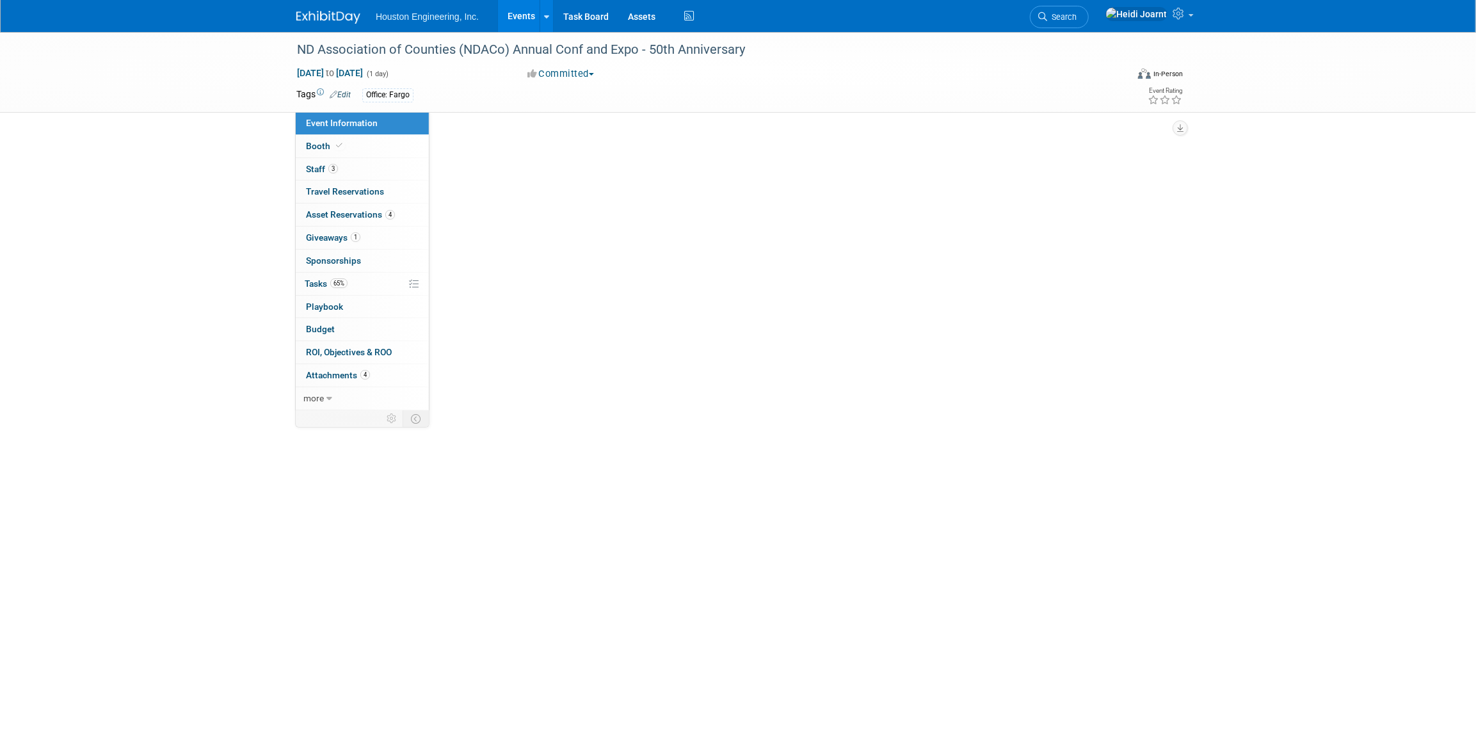
select select "3 - Reg/Prep Done"
select select "No"
select select "Transportation"
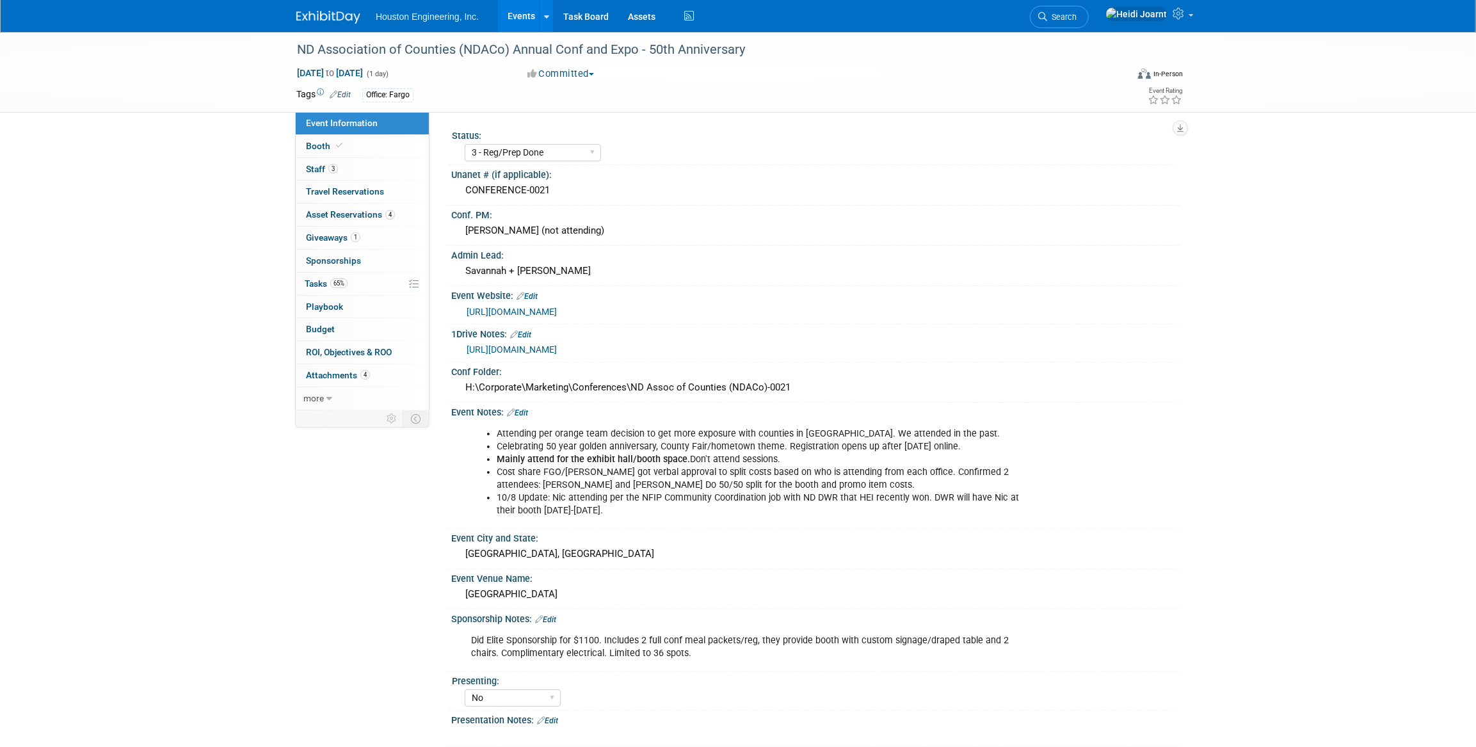
click at [550, 346] on link "[URL][DOMAIN_NAME]" at bounding box center [512, 349] width 90 height 10
click at [539, 307] on link "[URL][DOMAIN_NAME]" at bounding box center [512, 312] width 90 height 10
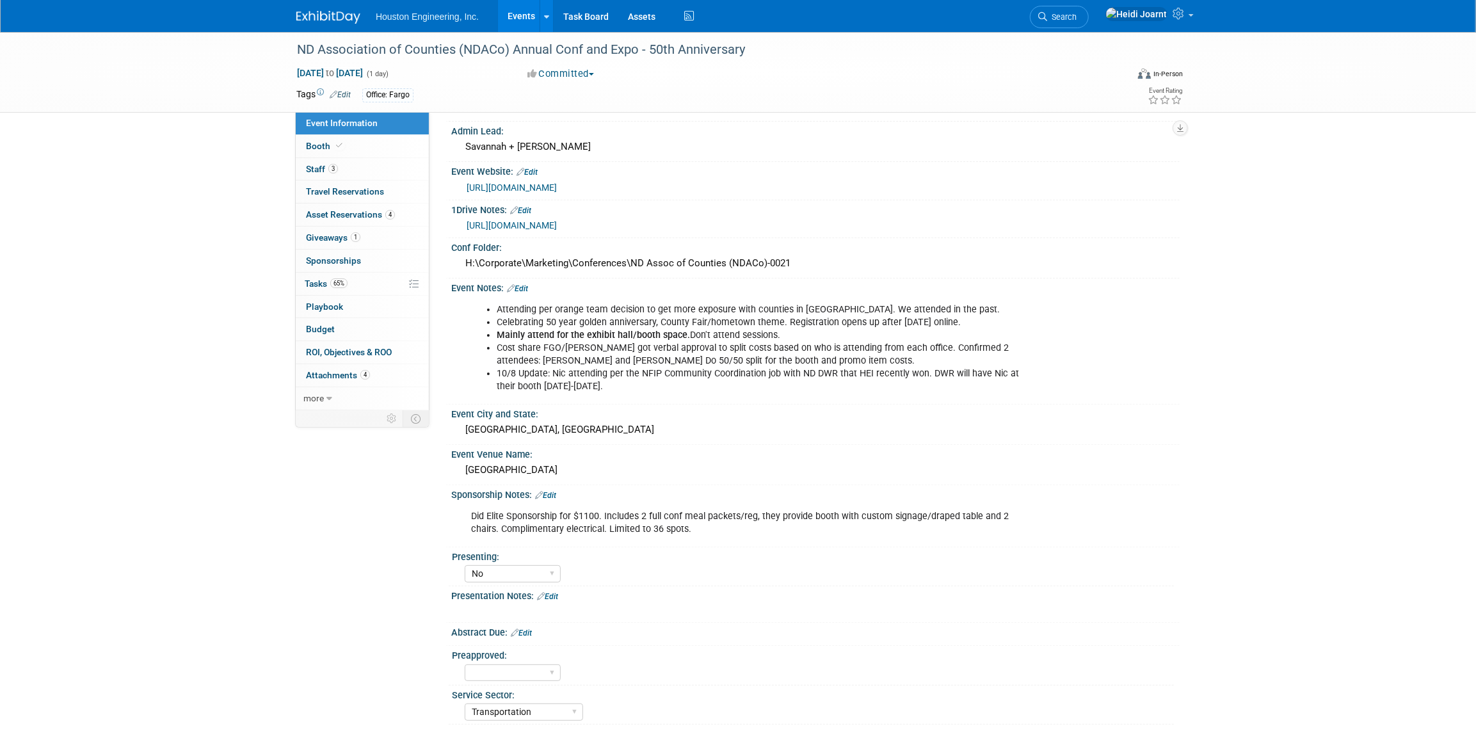
click at [526, 285] on link "Edit" at bounding box center [517, 288] width 21 height 9
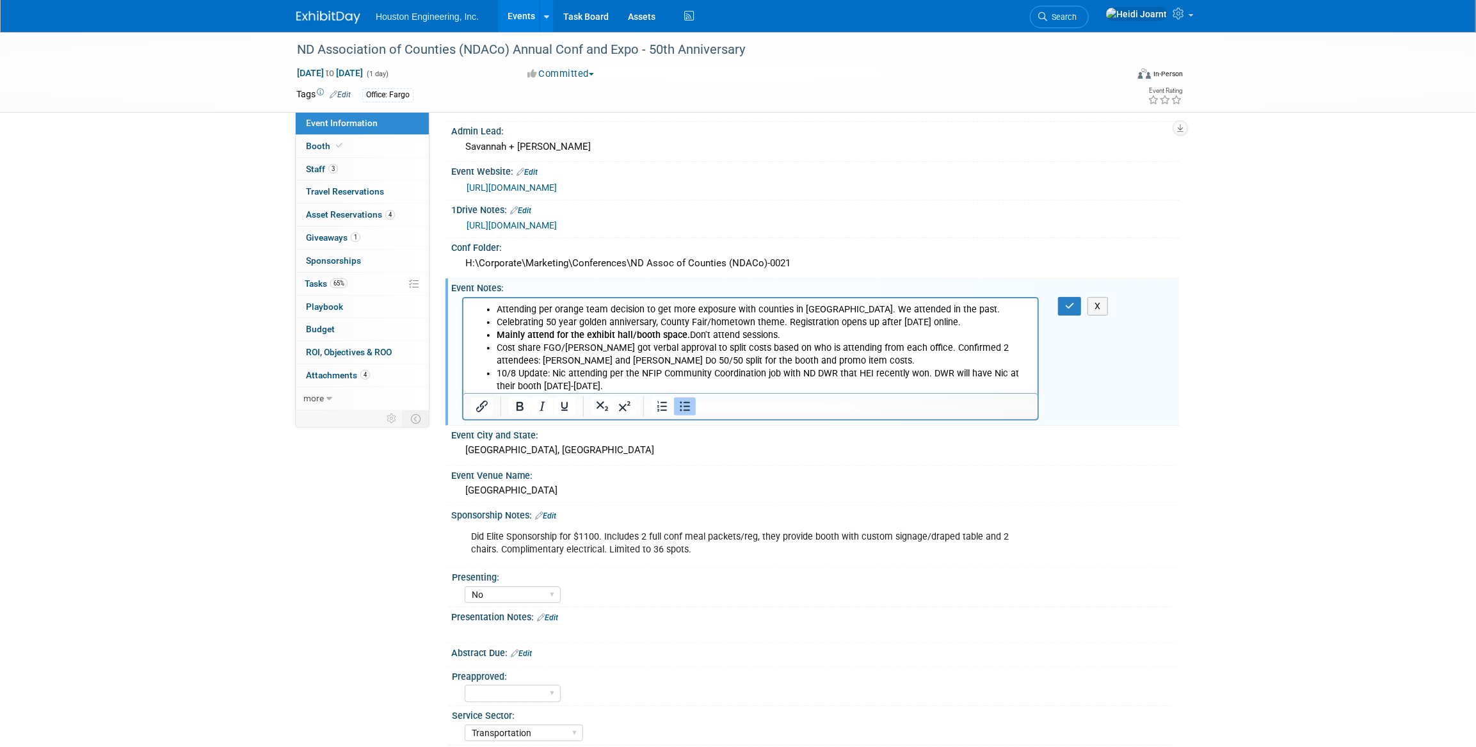
scroll to position [0, 0]
click at [822, 361] on li "Cost share FGO/[PERSON_NAME] got verbal approval to split costs based on who is…" at bounding box center [763, 354] width 534 height 26
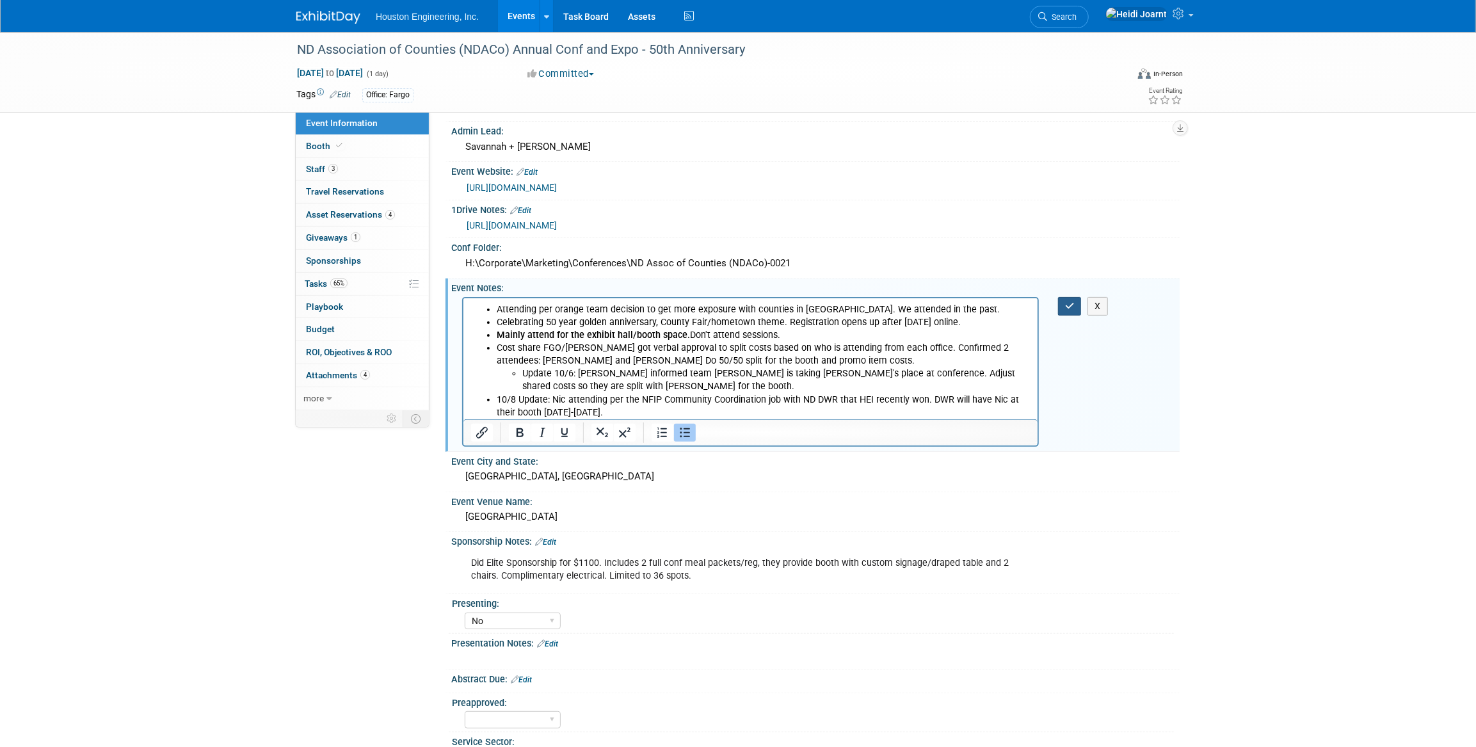
click at [1075, 304] on button "button" at bounding box center [1070, 306] width 24 height 19
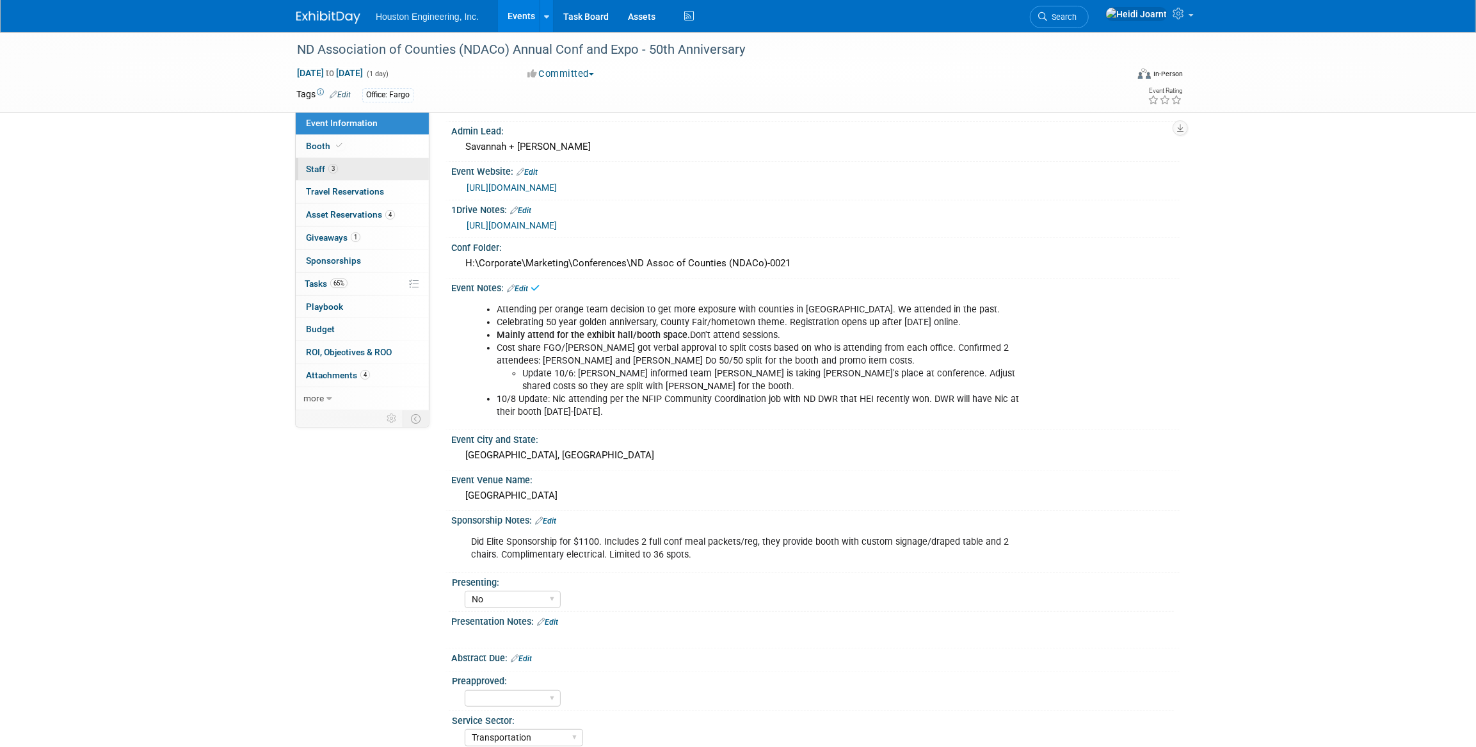
click at [348, 164] on link "3 Staff 3" at bounding box center [362, 169] width 133 height 22
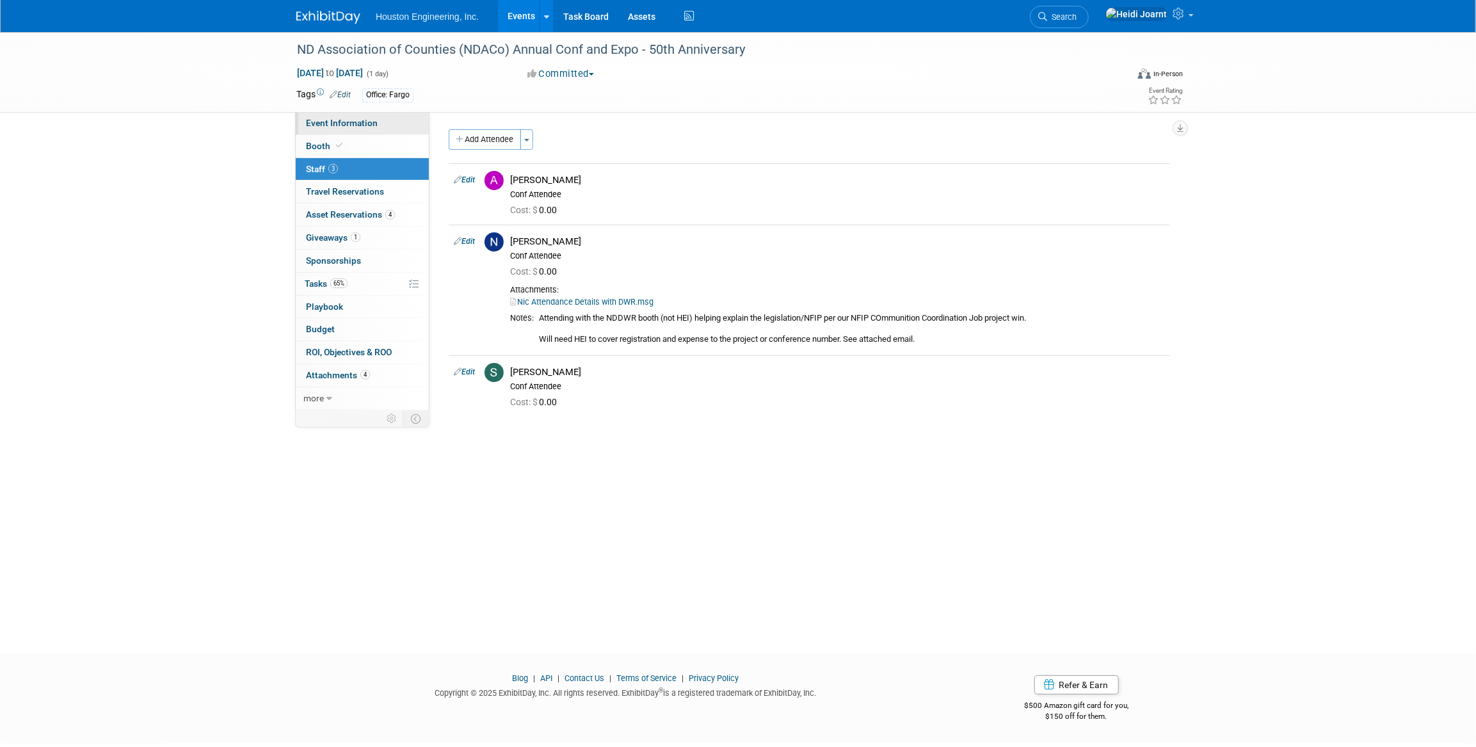
click at [355, 122] on span "Event Information" at bounding box center [342, 123] width 72 height 10
select select "3 - Reg/Prep Done"
select select "No"
select select "Transportation"
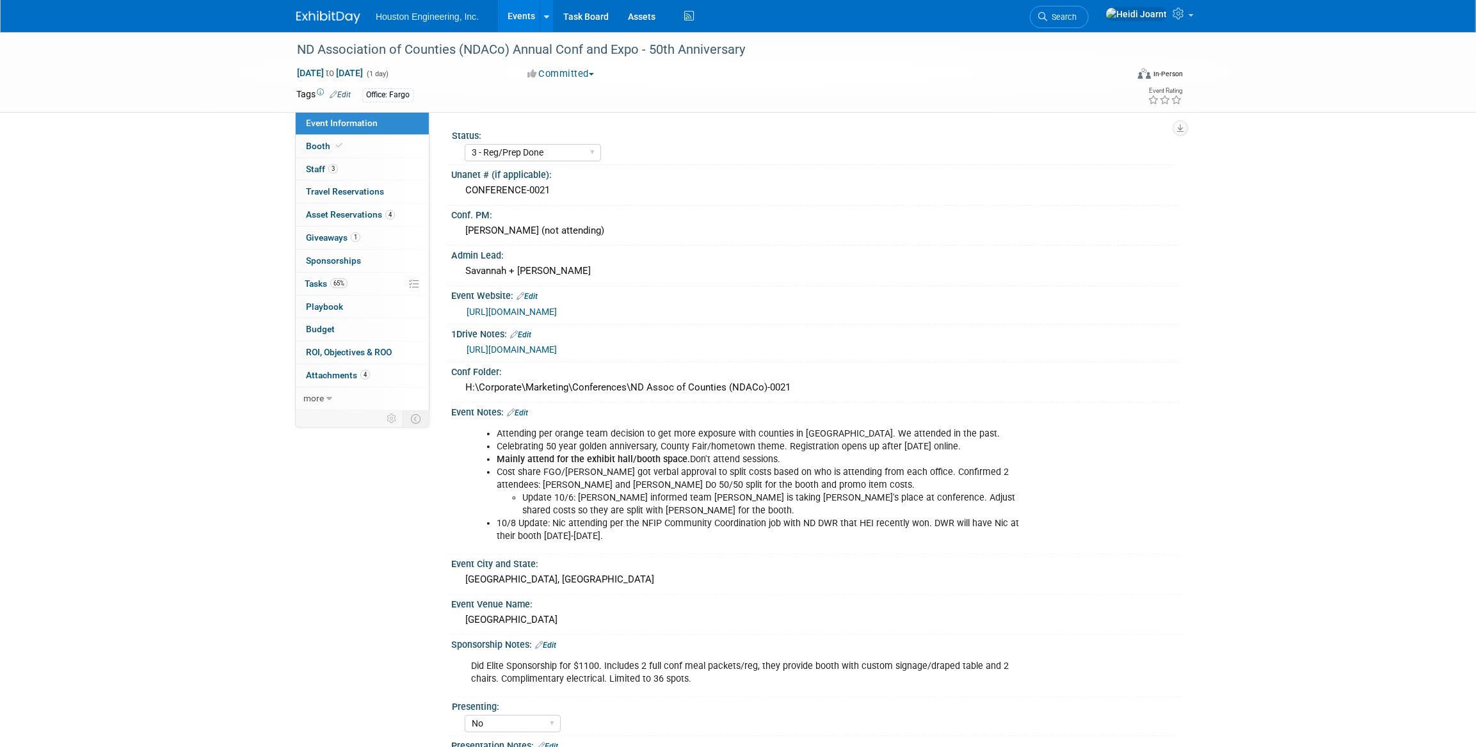
click at [526, 410] on link "Edit" at bounding box center [517, 412] width 21 height 9
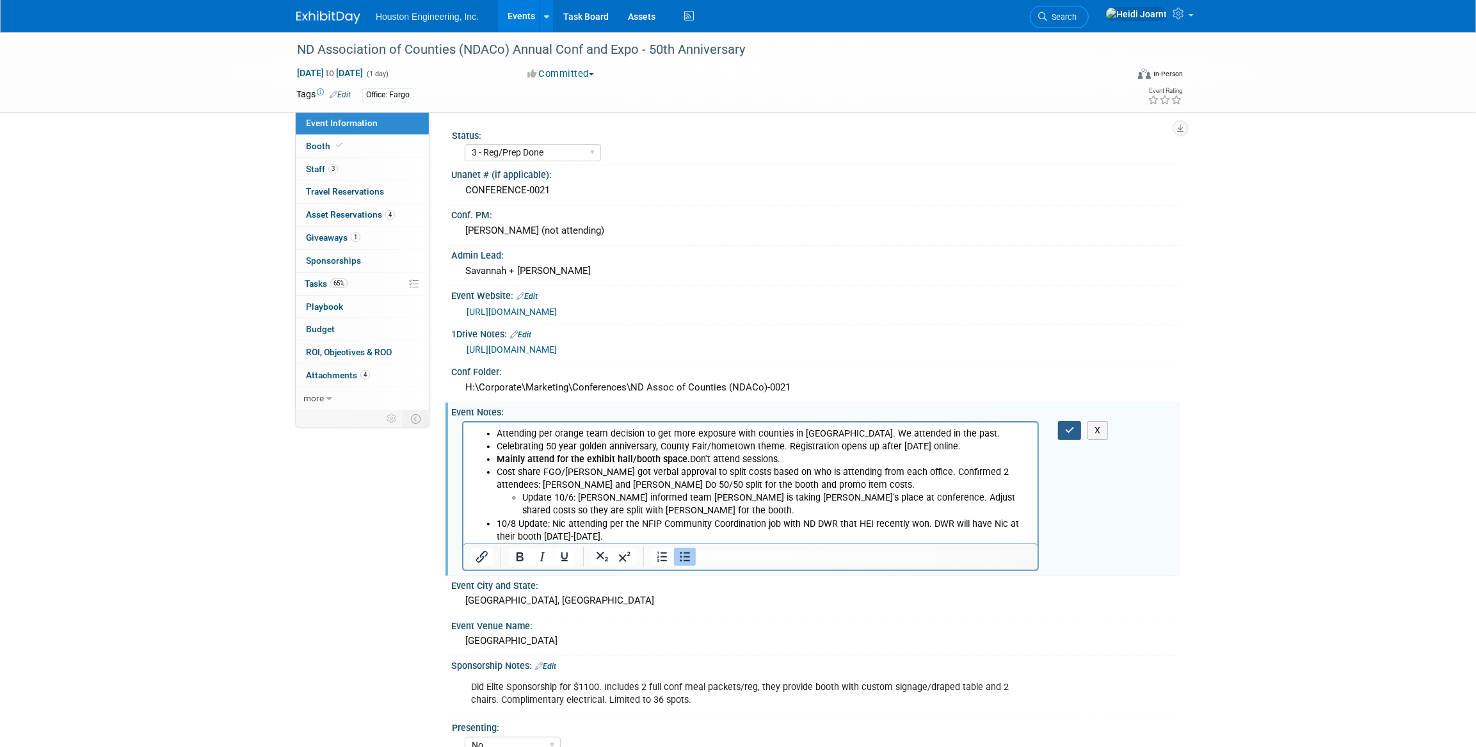
click at [1063, 427] on button "button" at bounding box center [1070, 430] width 24 height 19
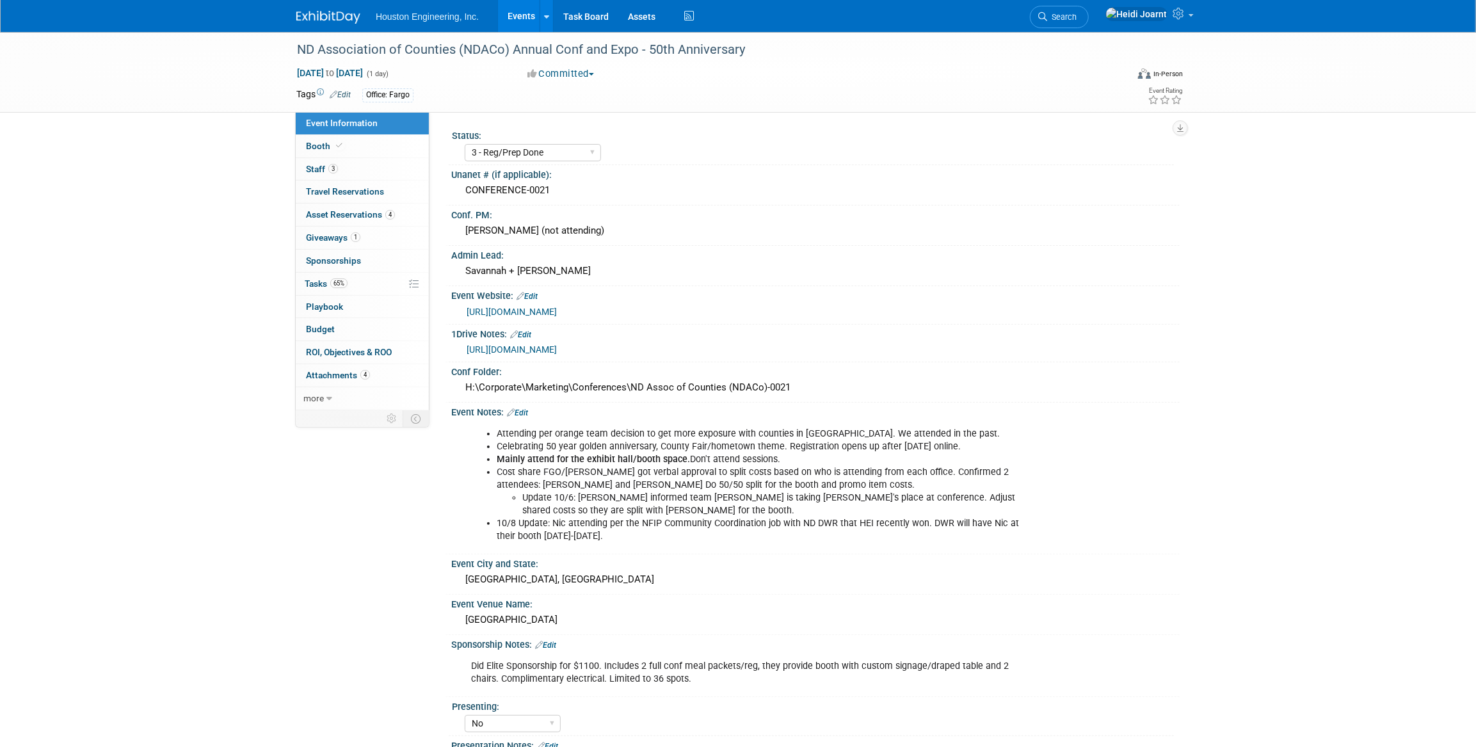
click at [532, 15] on link "Events" at bounding box center [521, 16] width 47 height 32
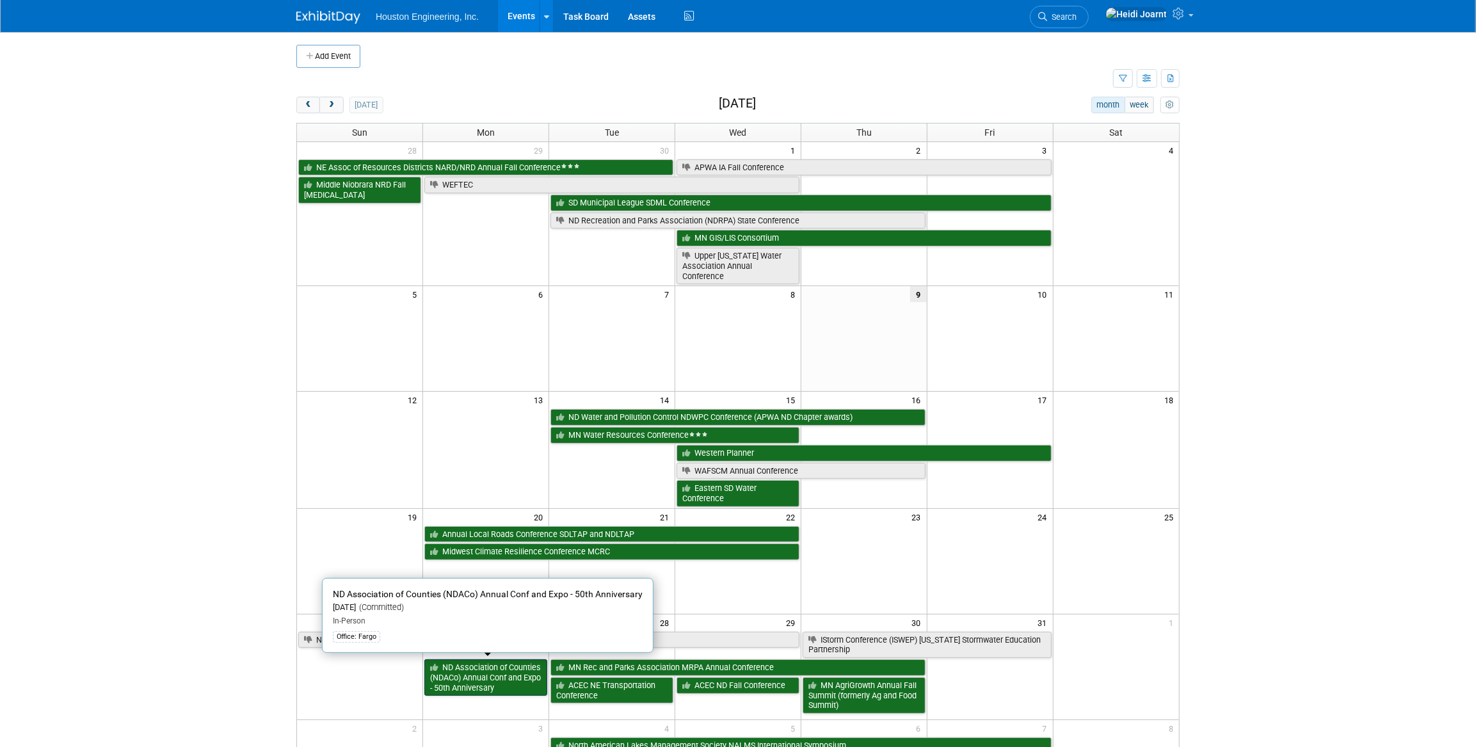
click at [494, 672] on link "ND Association of Counties (NDACo) Annual Conf and Expo - 50th Anniversary" at bounding box center [485, 677] width 123 height 36
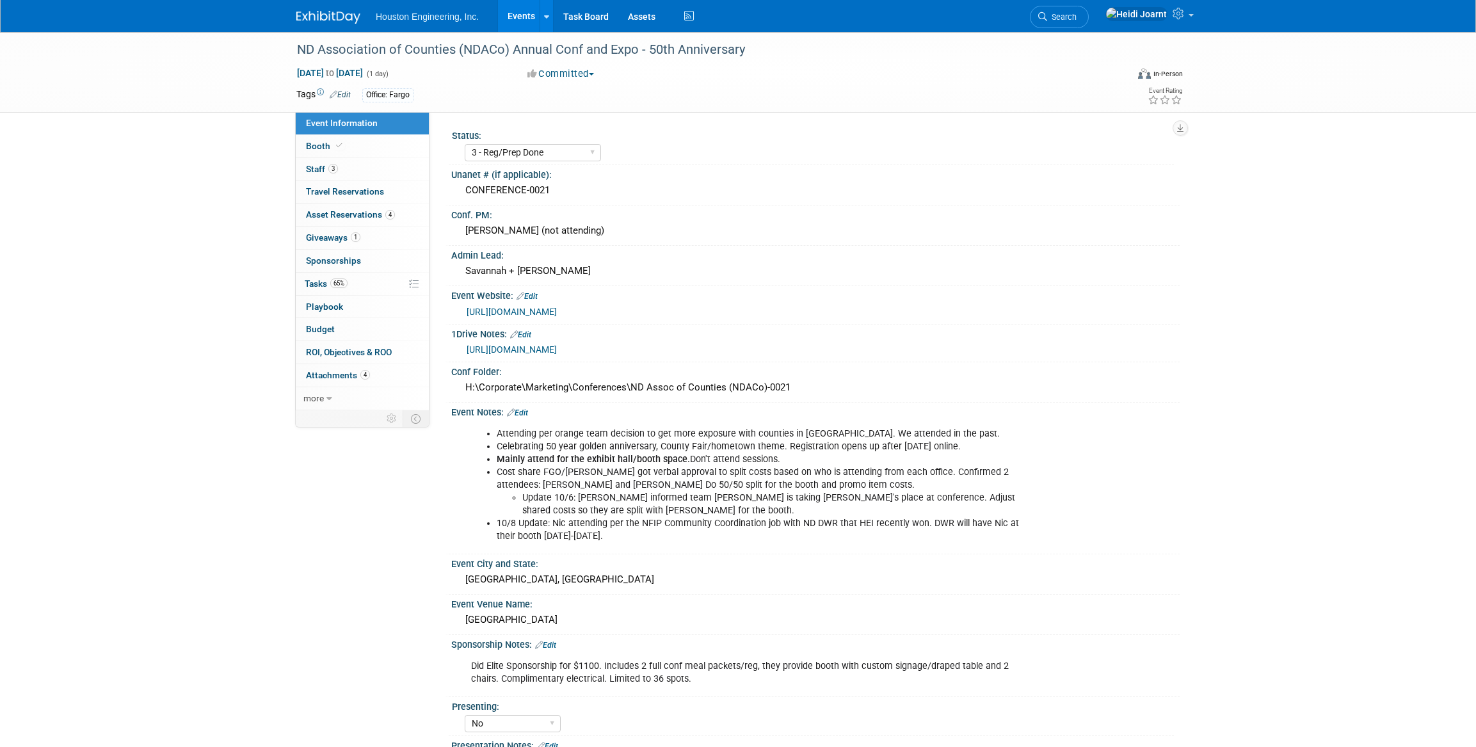
select select "3 - Reg/Prep Done"
select select "No"
select select "Transportation"
click at [346, 166] on link "3 Staff 3" at bounding box center [362, 169] width 133 height 22
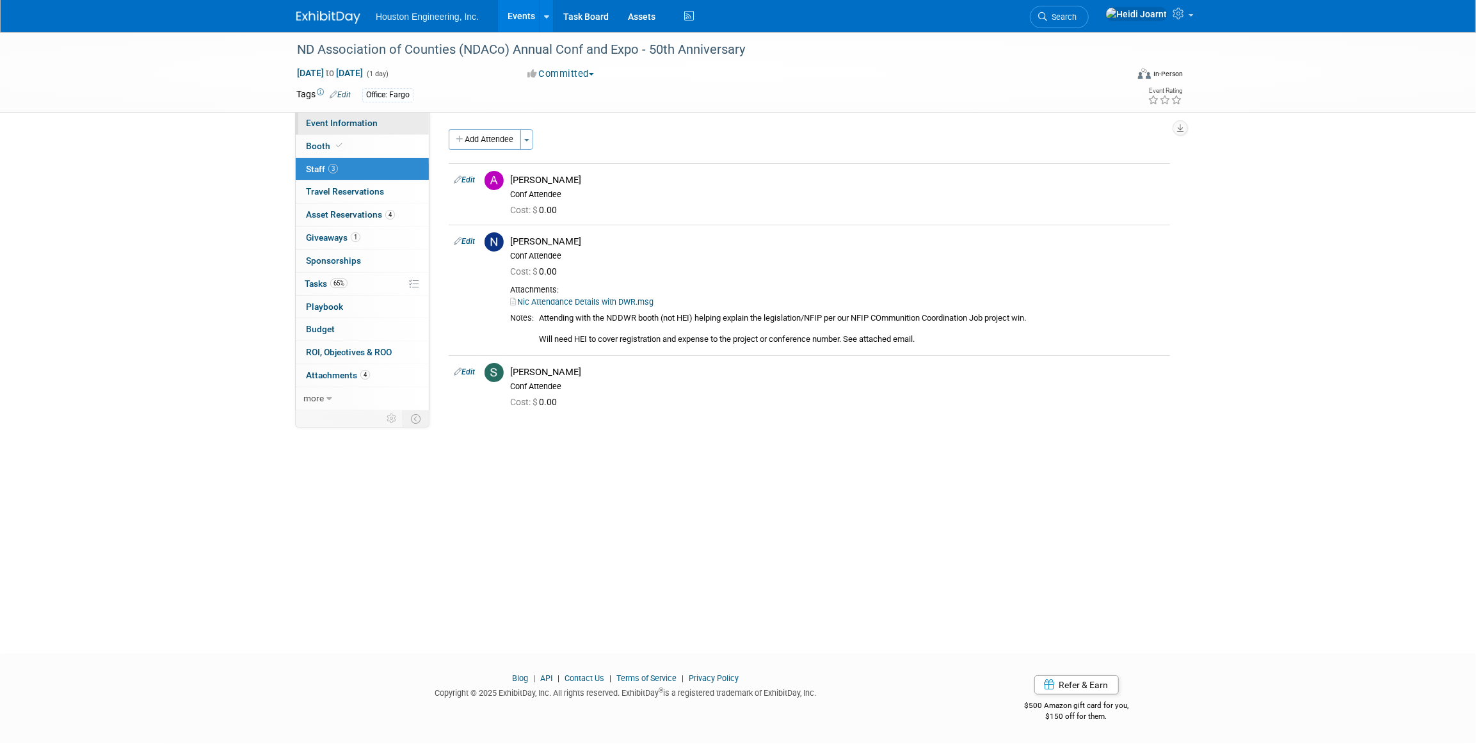
click at [365, 124] on span "Event Information" at bounding box center [342, 123] width 72 height 10
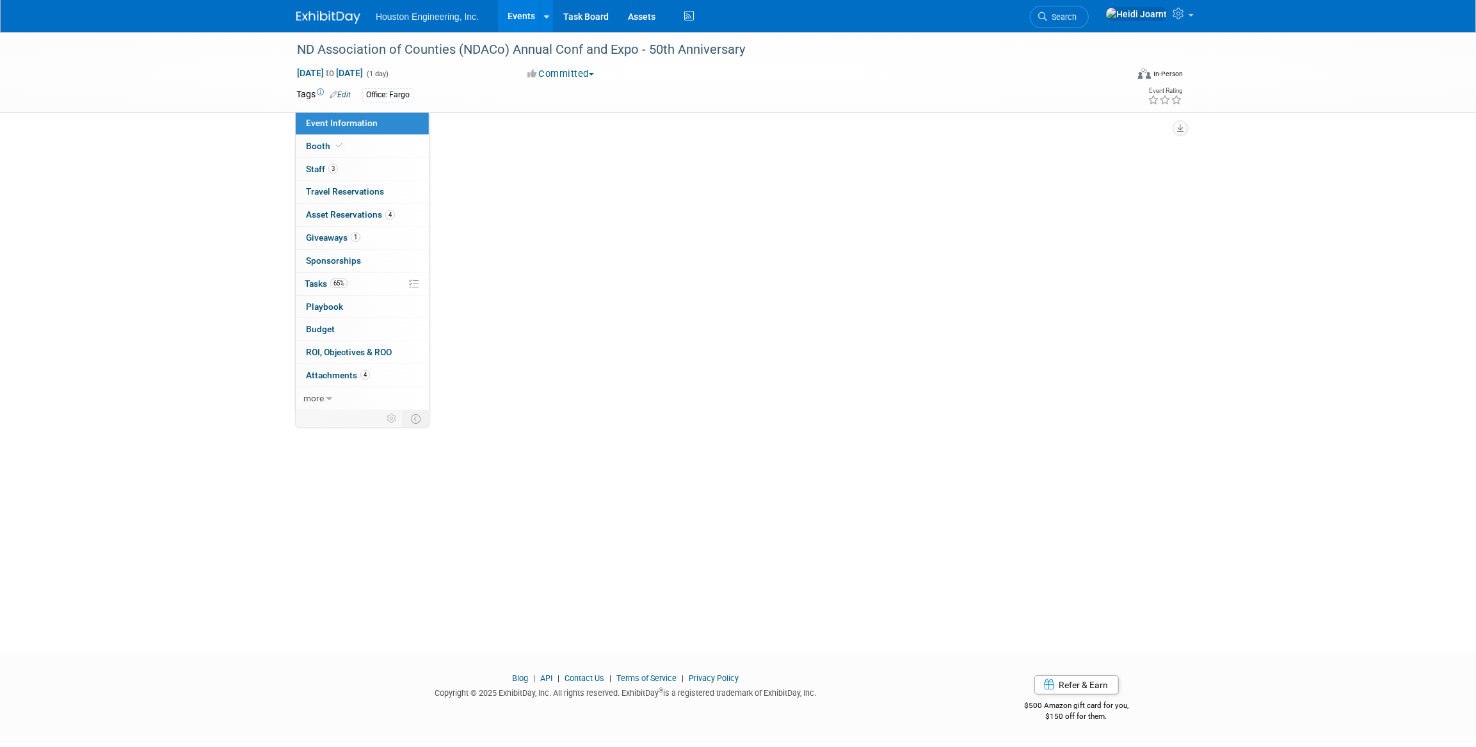
select select "3 - Reg/Prep Done"
select select "No"
select select "Transportation"
